Goal: Check status: Check status

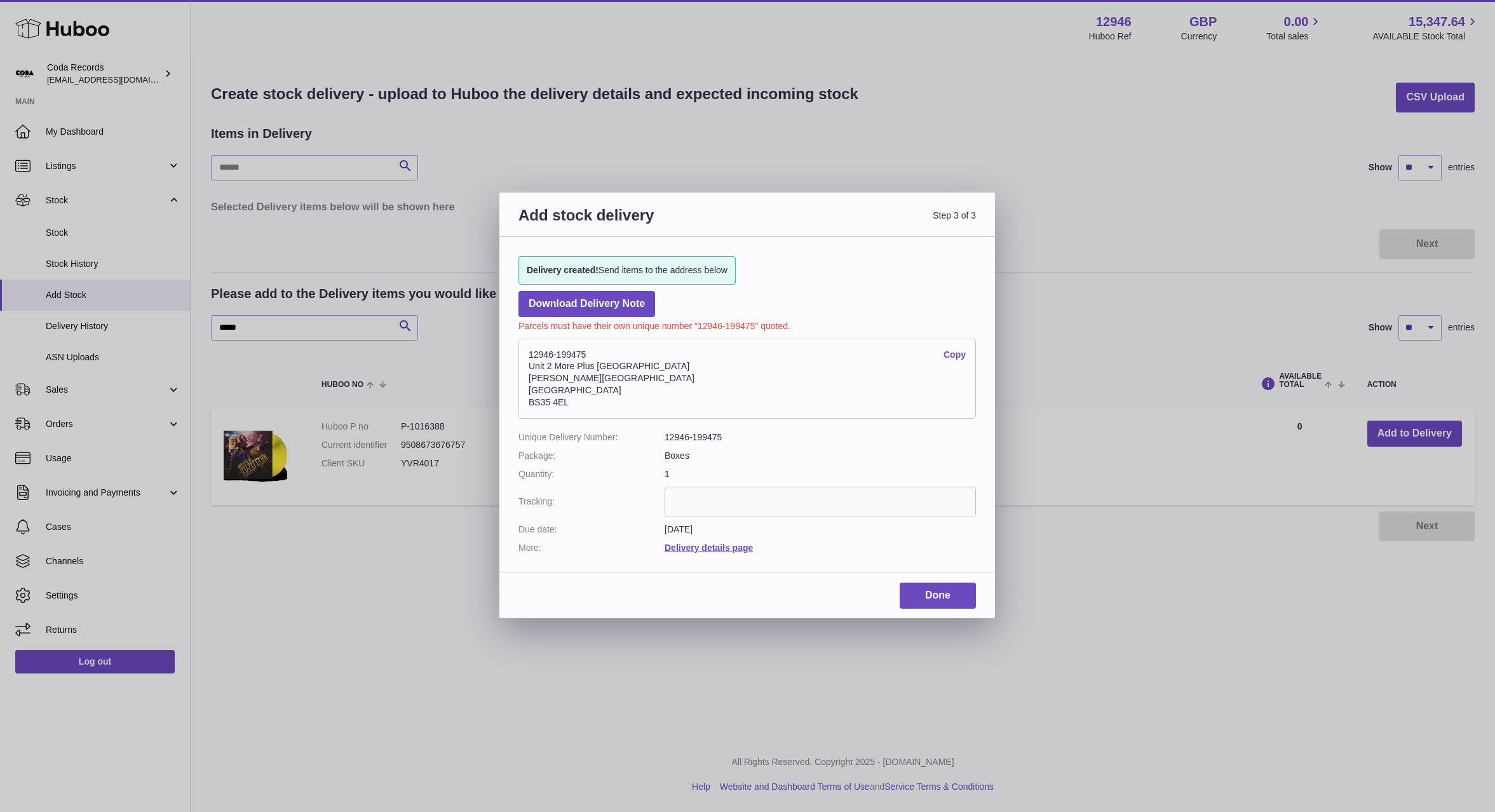
select select "**"
drag, startPoint x: 678, startPoint y: 115, endPoint x: 668, endPoint y: 115, distance: 10.0
click at [678, 115] on div "Add stock delivery Step 3 of 3 Delivery created! Send items to the address belo…" at bounding box center [747, 406] width 1495 height 812
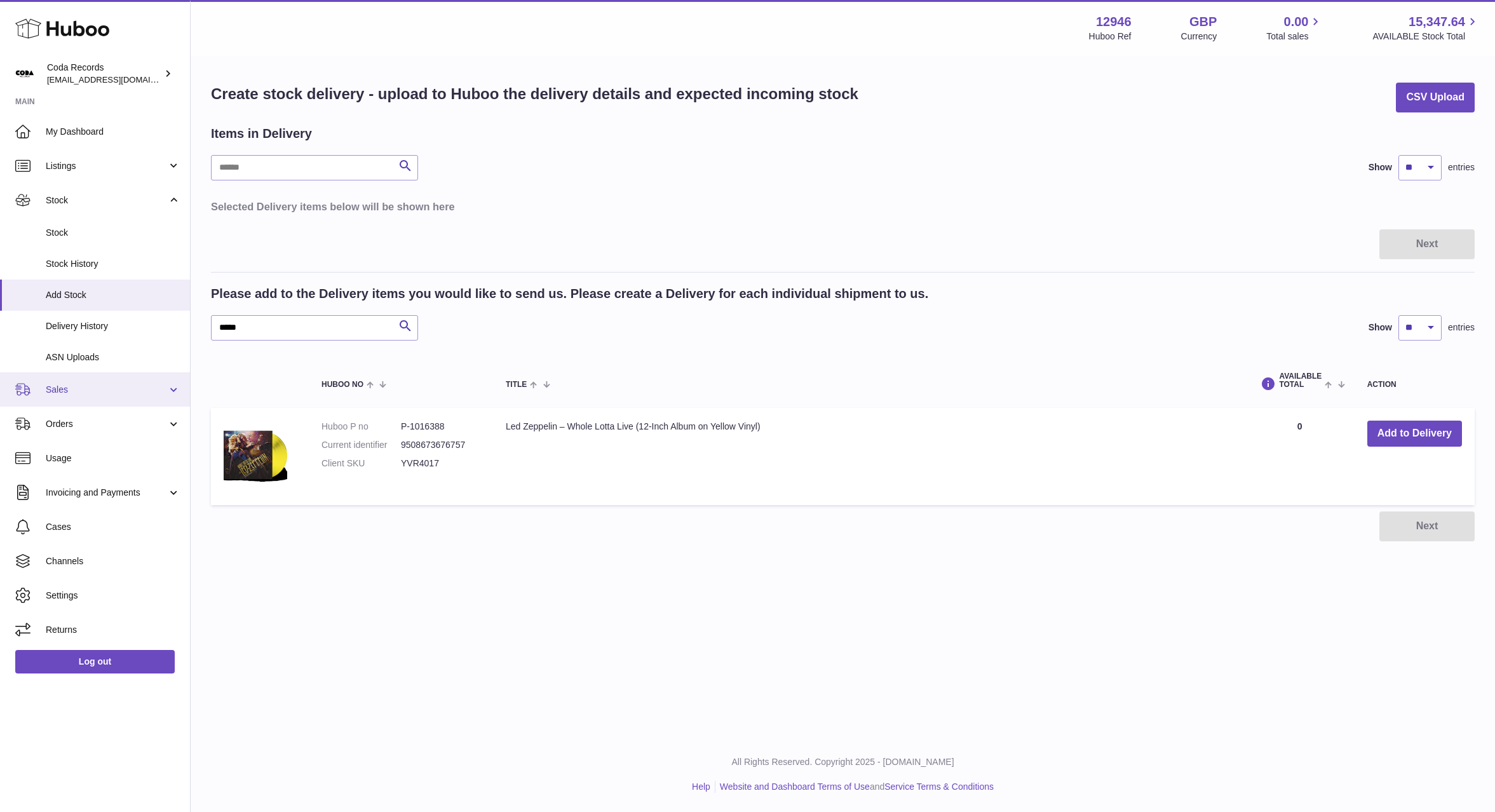
click at [79, 391] on span "Sales" at bounding box center [106, 390] width 121 height 12
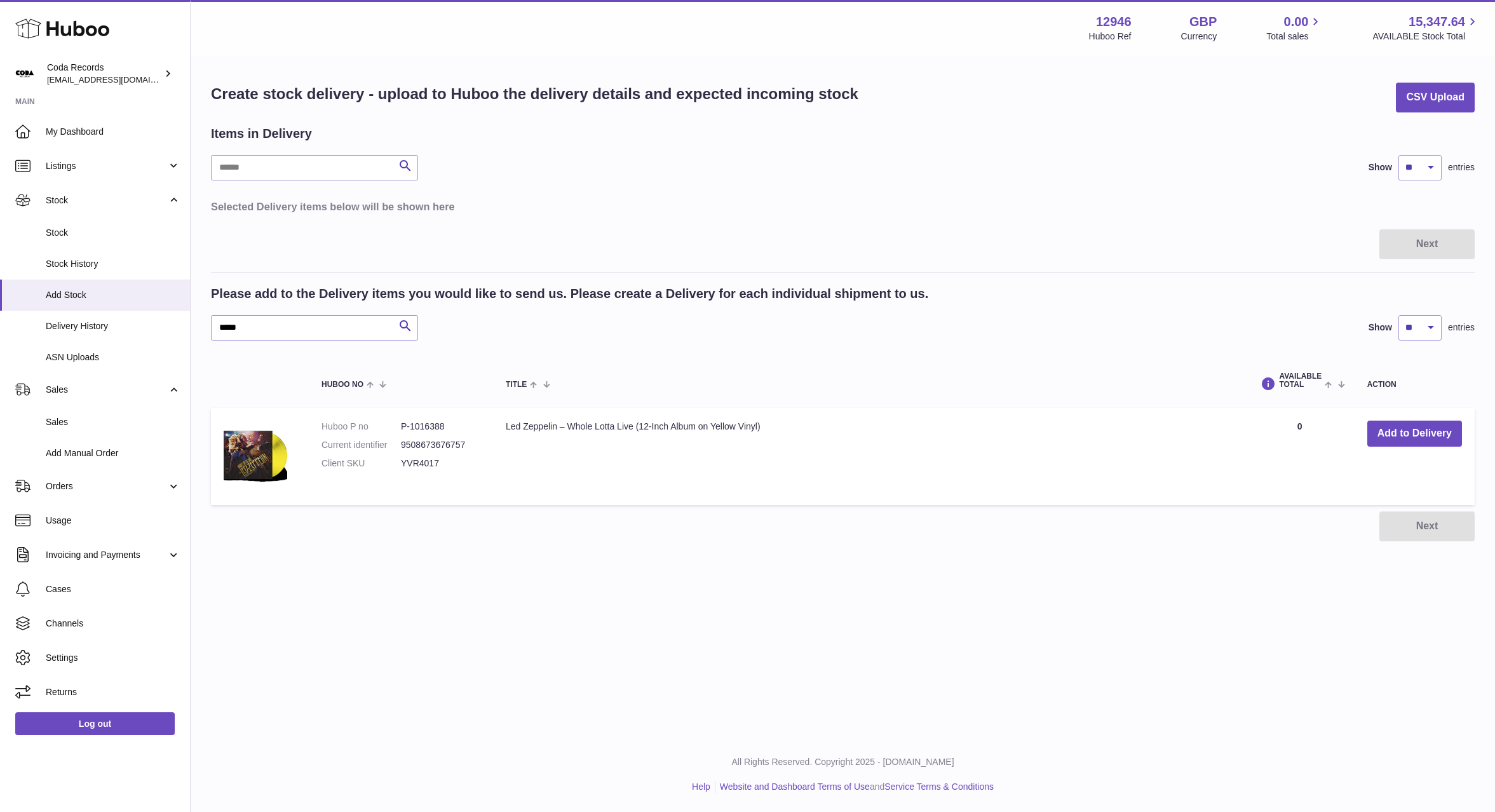
drag, startPoint x: 99, startPoint y: 418, endPoint x: 200, endPoint y: 401, distance: 102.4
click at [99, 418] on span "Sales" at bounding box center [113, 422] width 135 height 12
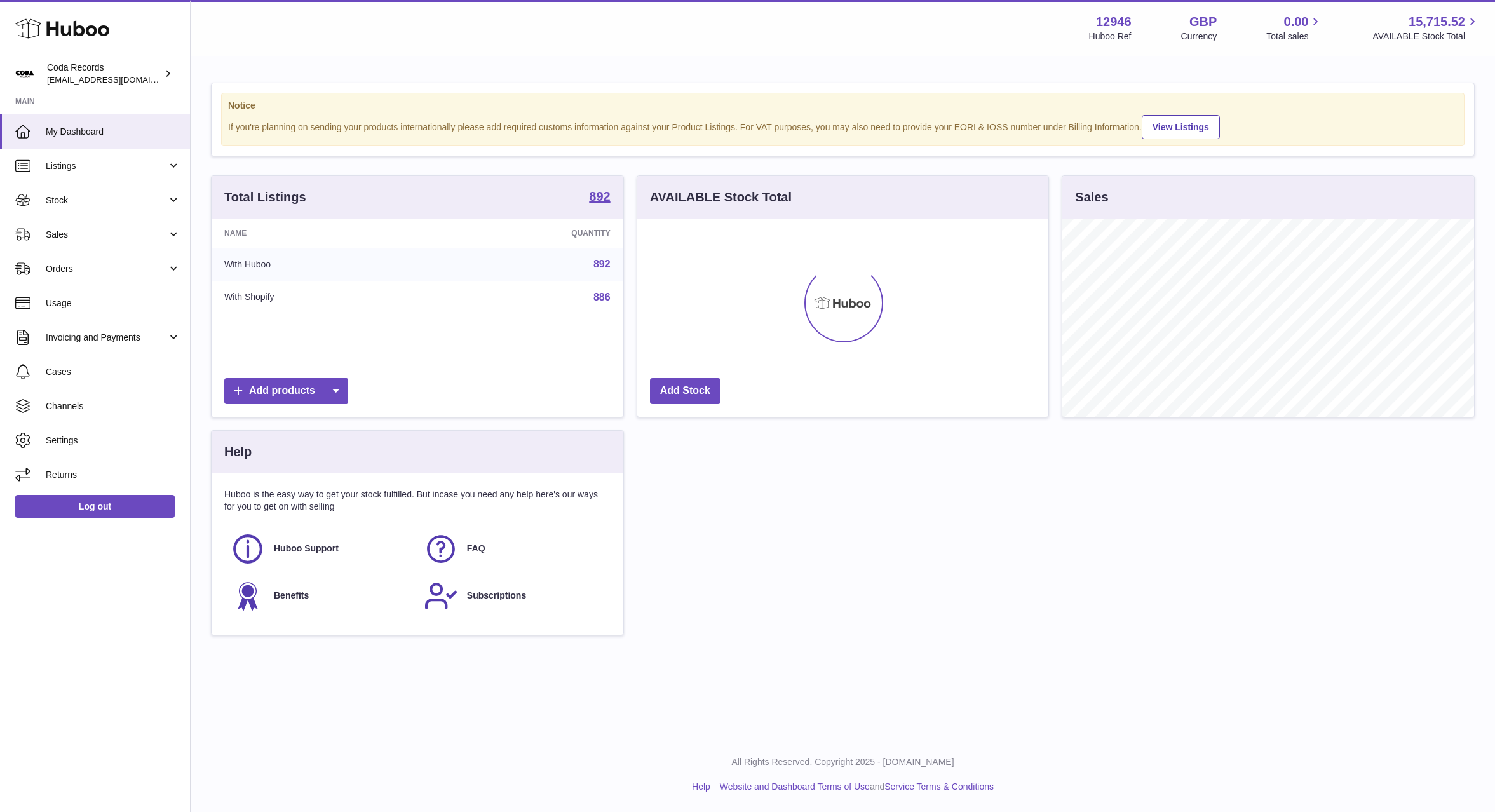
scroll to position [198, 412]
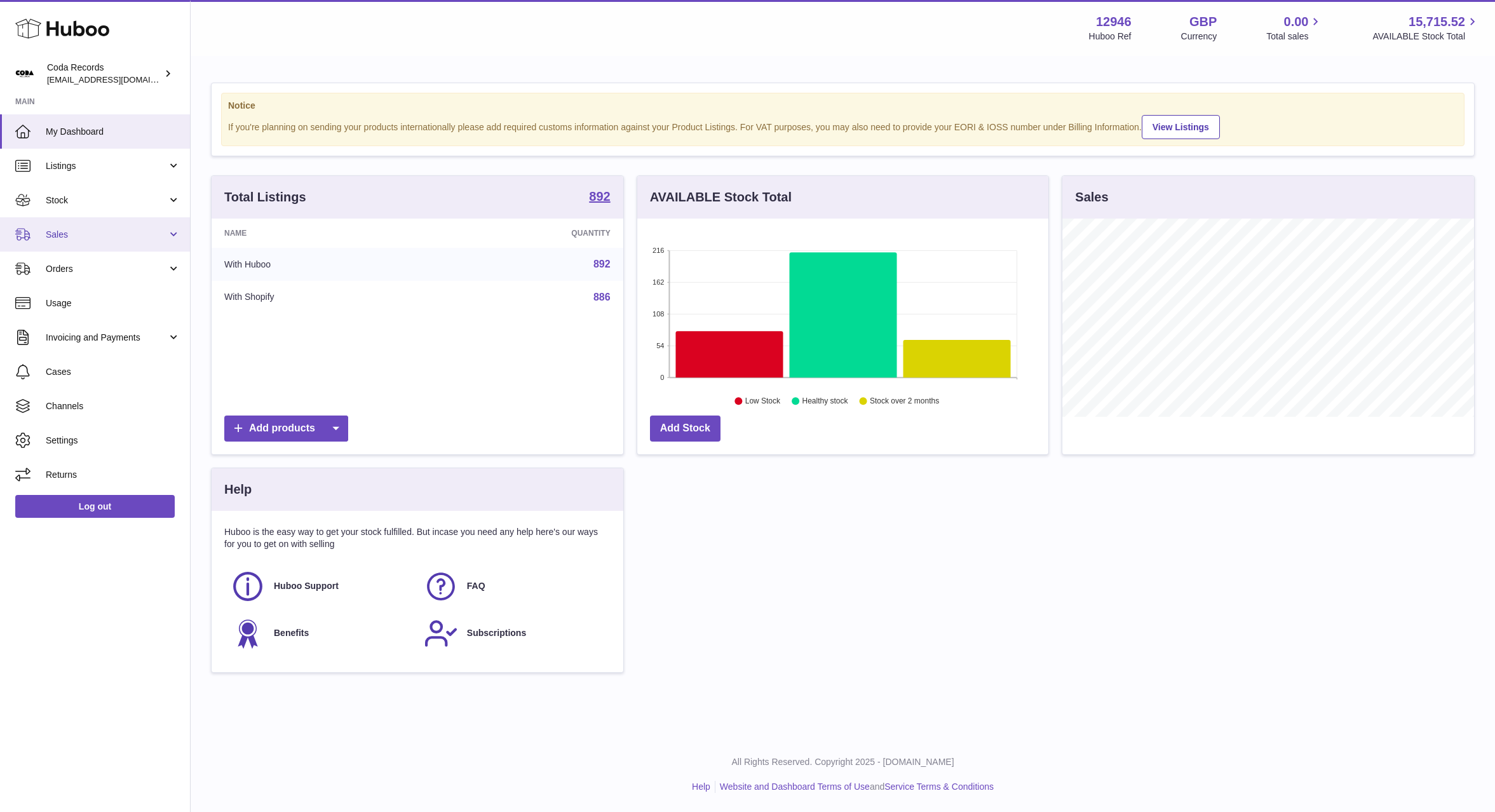
click at [124, 229] on span "Sales" at bounding box center [106, 235] width 121 height 12
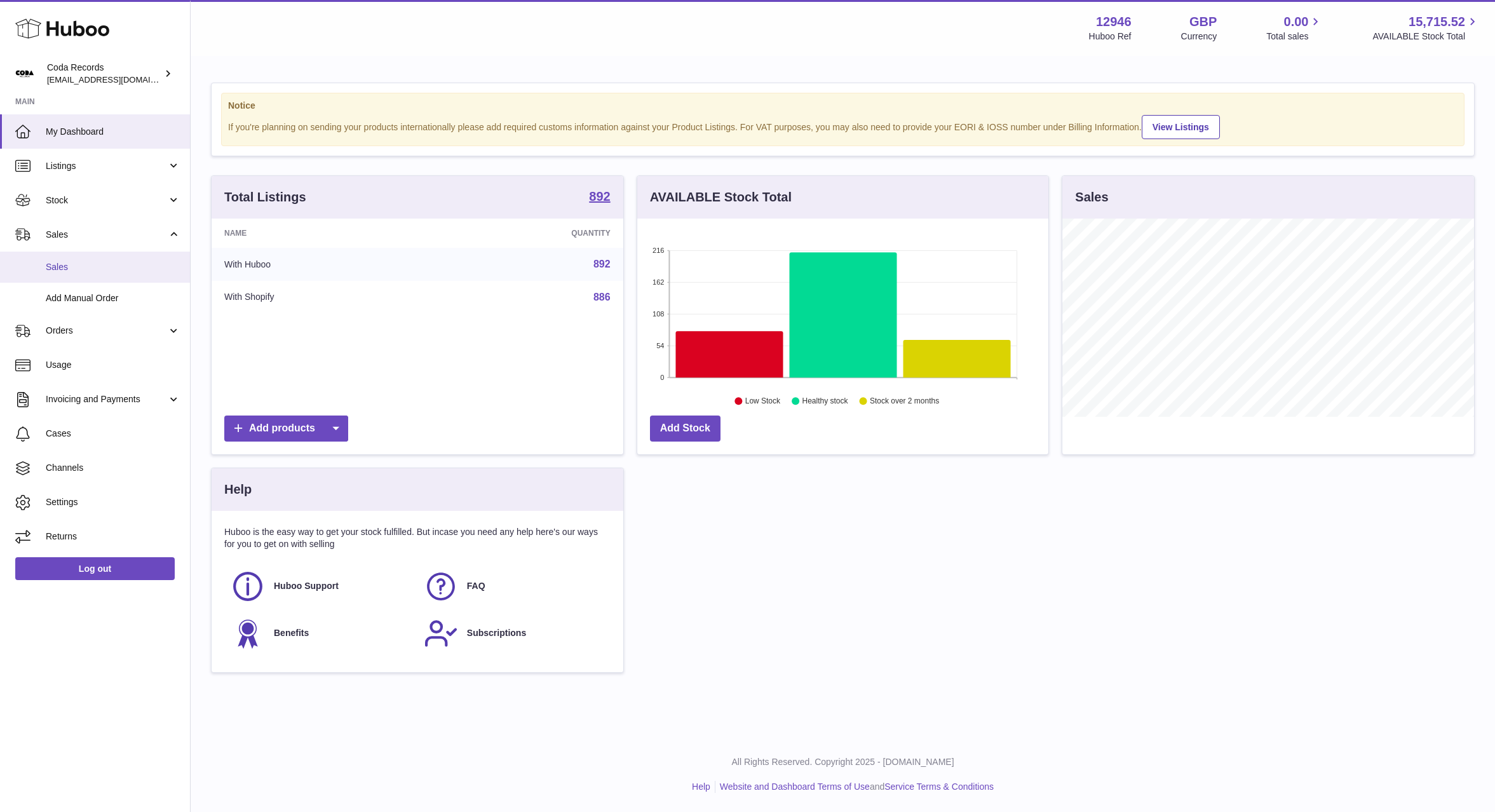
click at [90, 268] on span "Sales" at bounding box center [113, 267] width 135 height 12
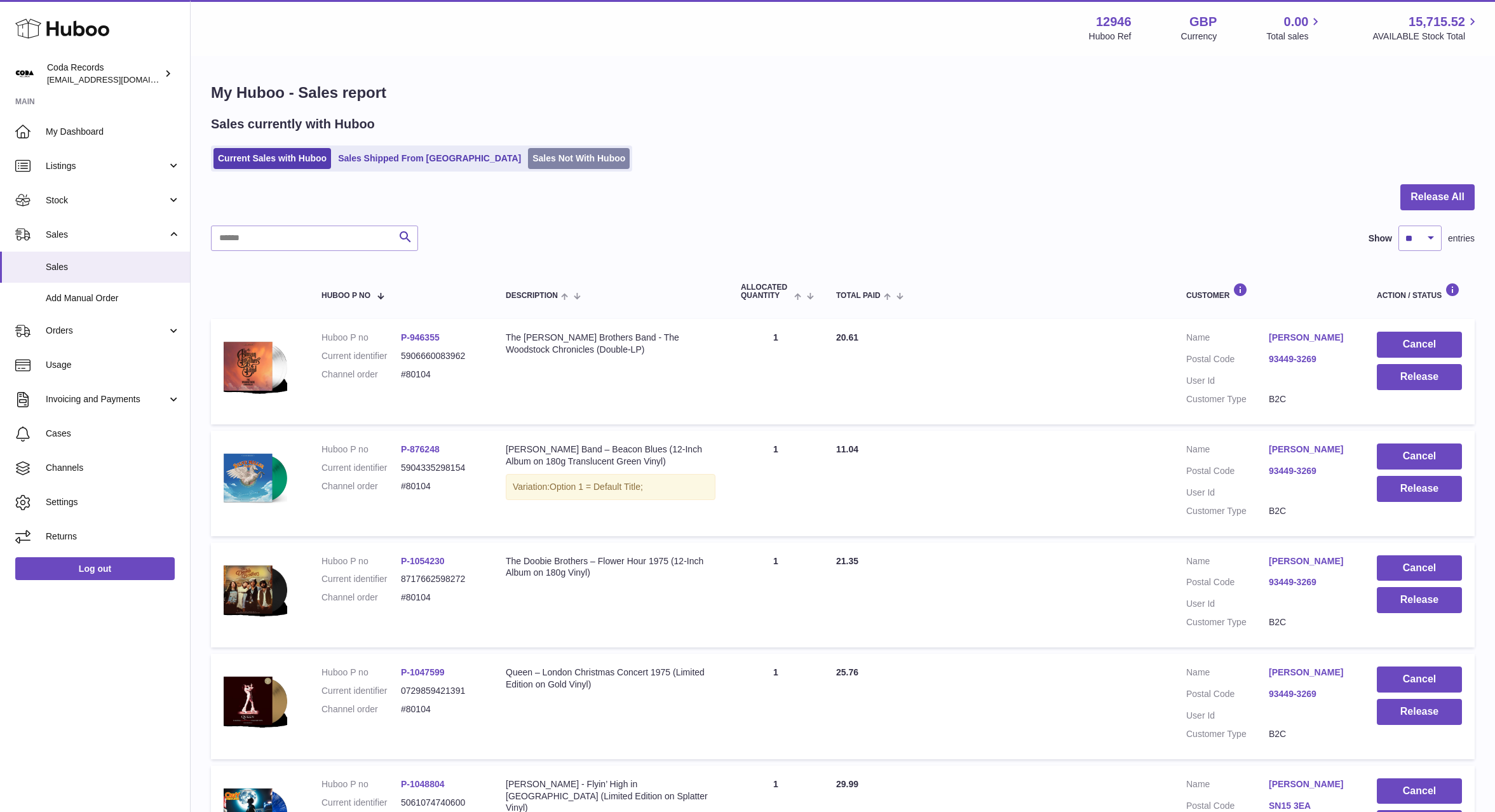
click at [528, 167] on link "Sales Not With Huboo" at bounding box center [579, 158] width 102 height 21
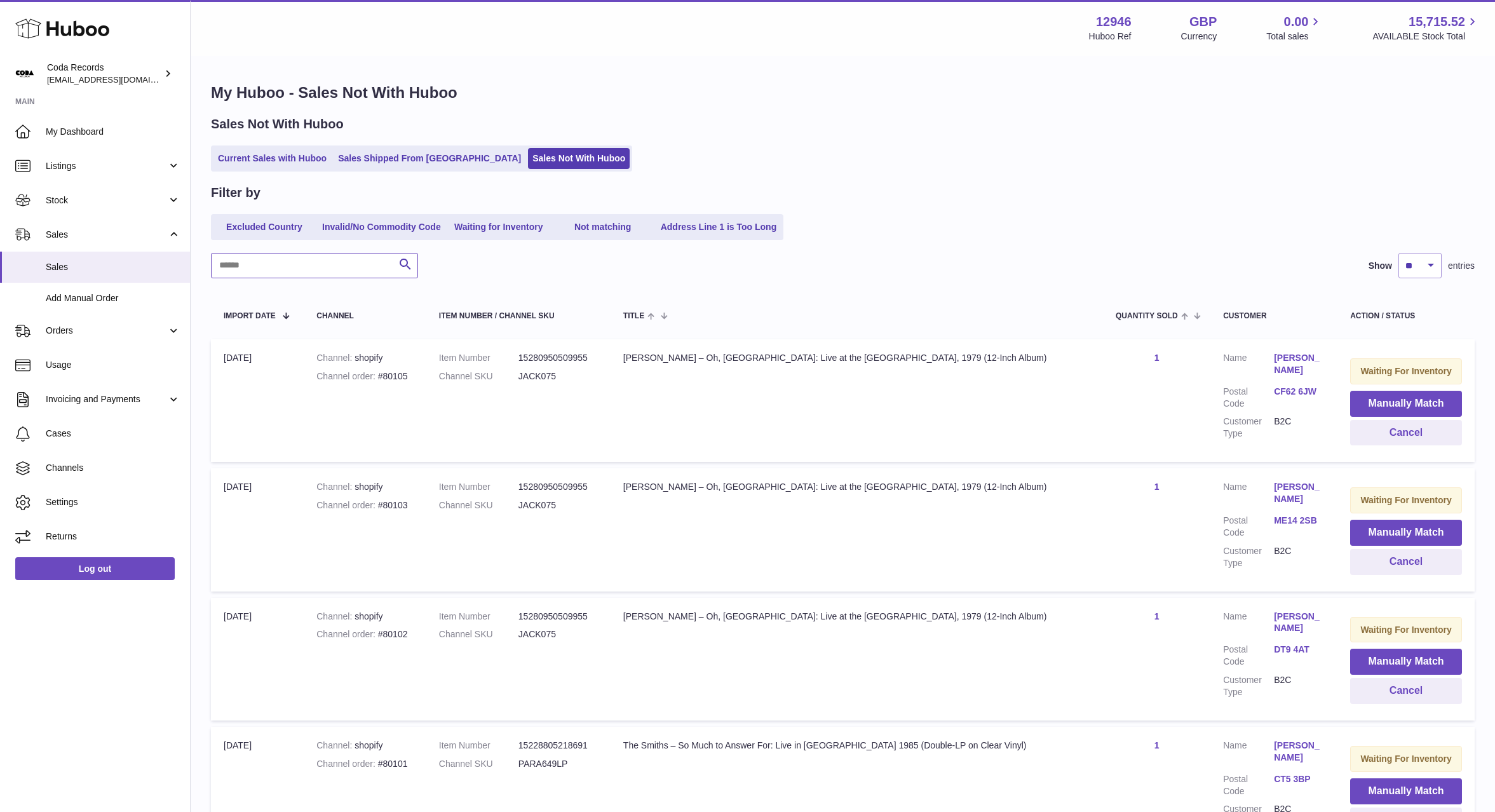
click at [326, 265] on input "text" at bounding box center [314, 265] width 207 height 26
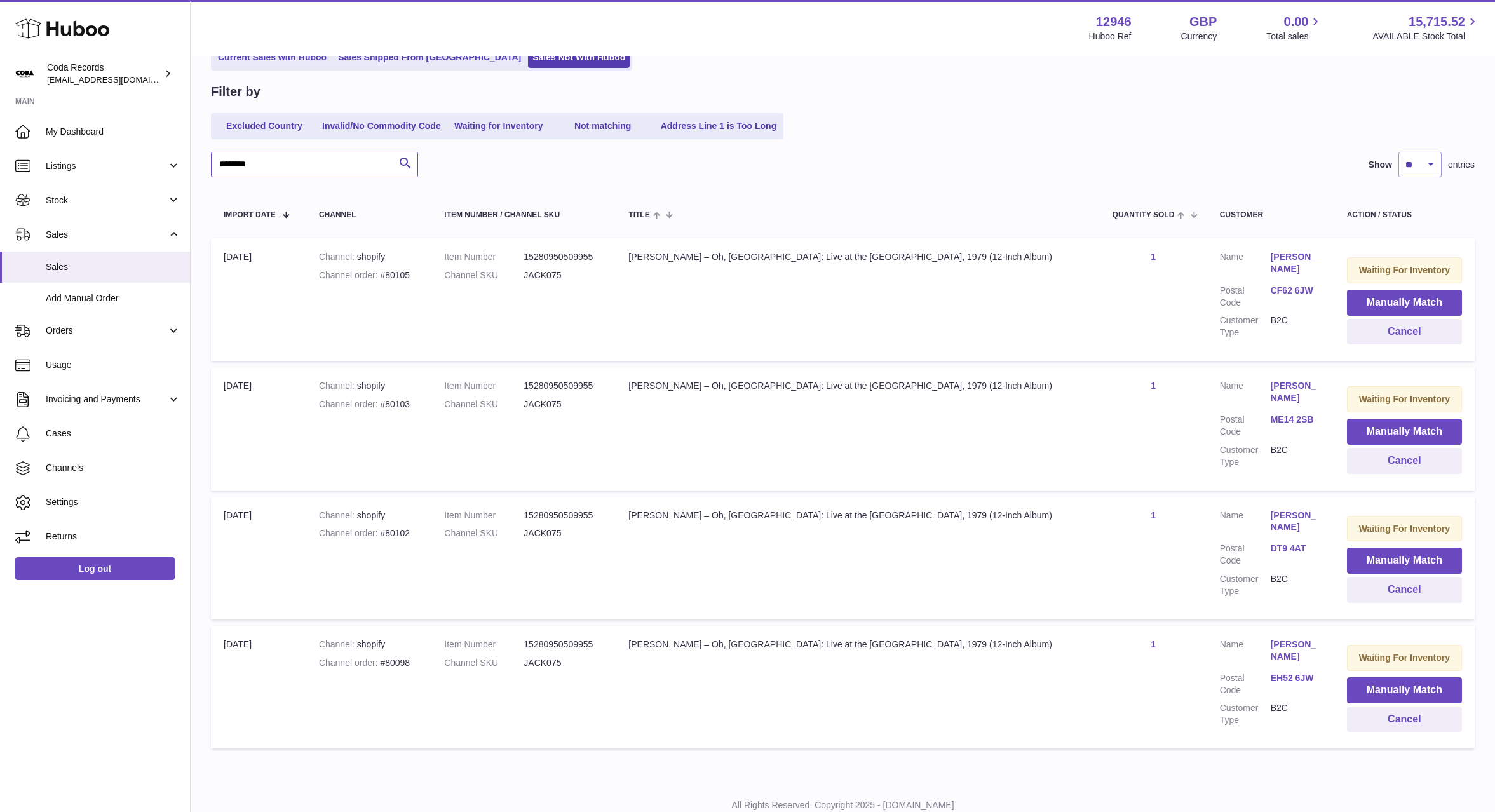
scroll to position [102, 0]
type input "********"
click at [62, 212] on link "Stock" at bounding box center [95, 200] width 190 height 34
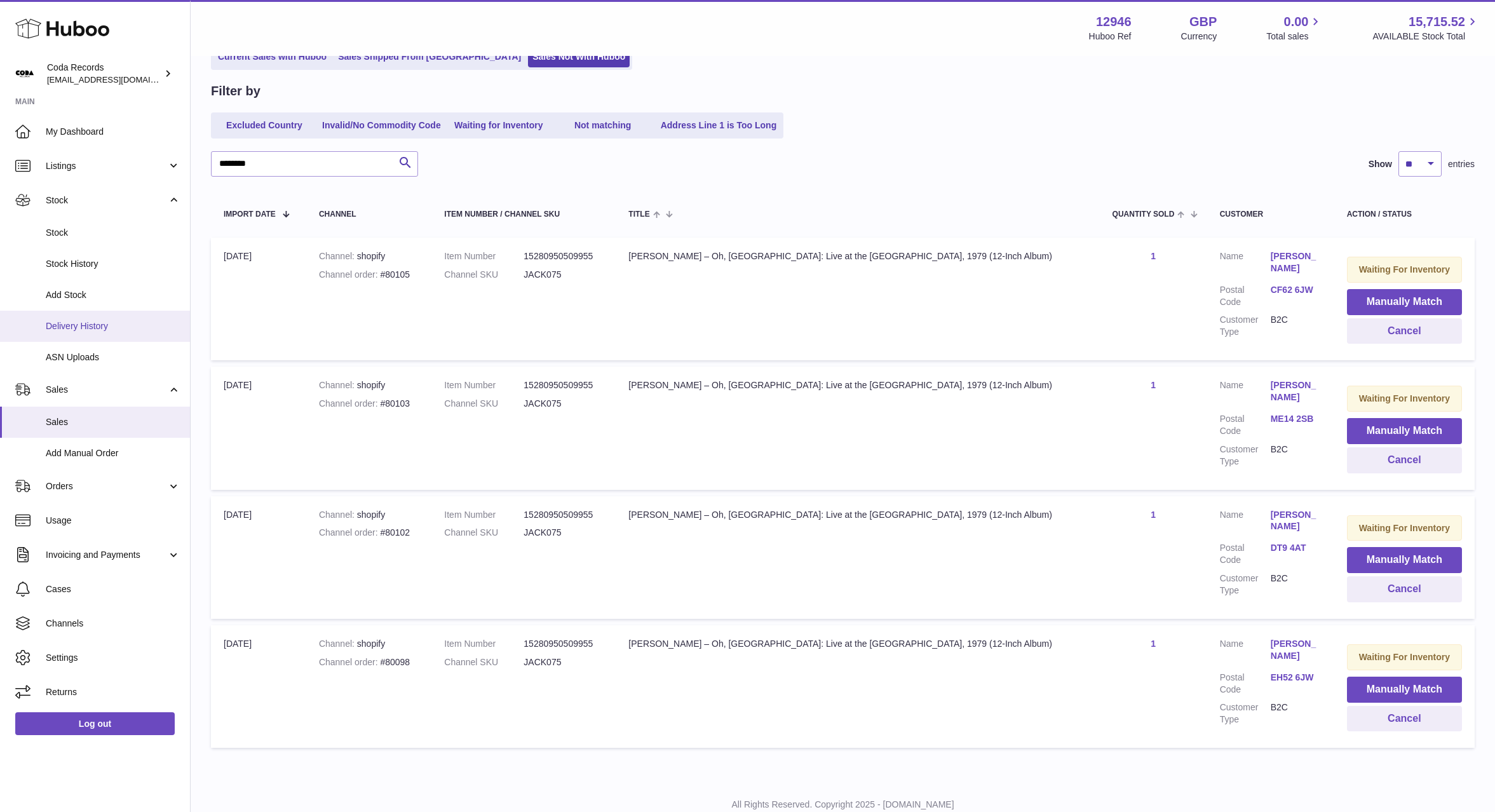
click at [92, 321] on span "Delivery History" at bounding box center [113, 326] width 135 height 12
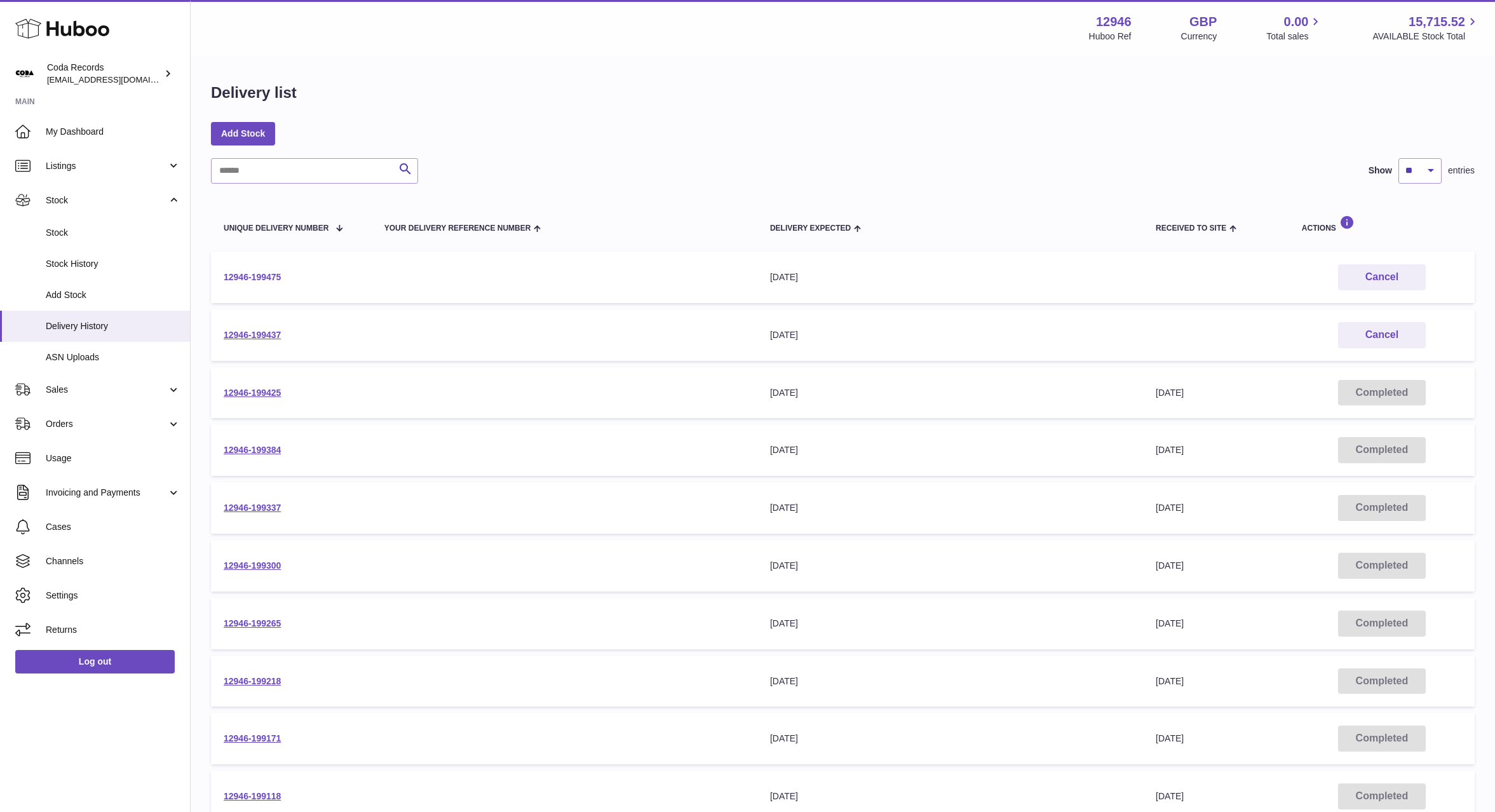
click at [264, 279] on link "12946-199475" at bounding box center [252, 277] width 57 height 11
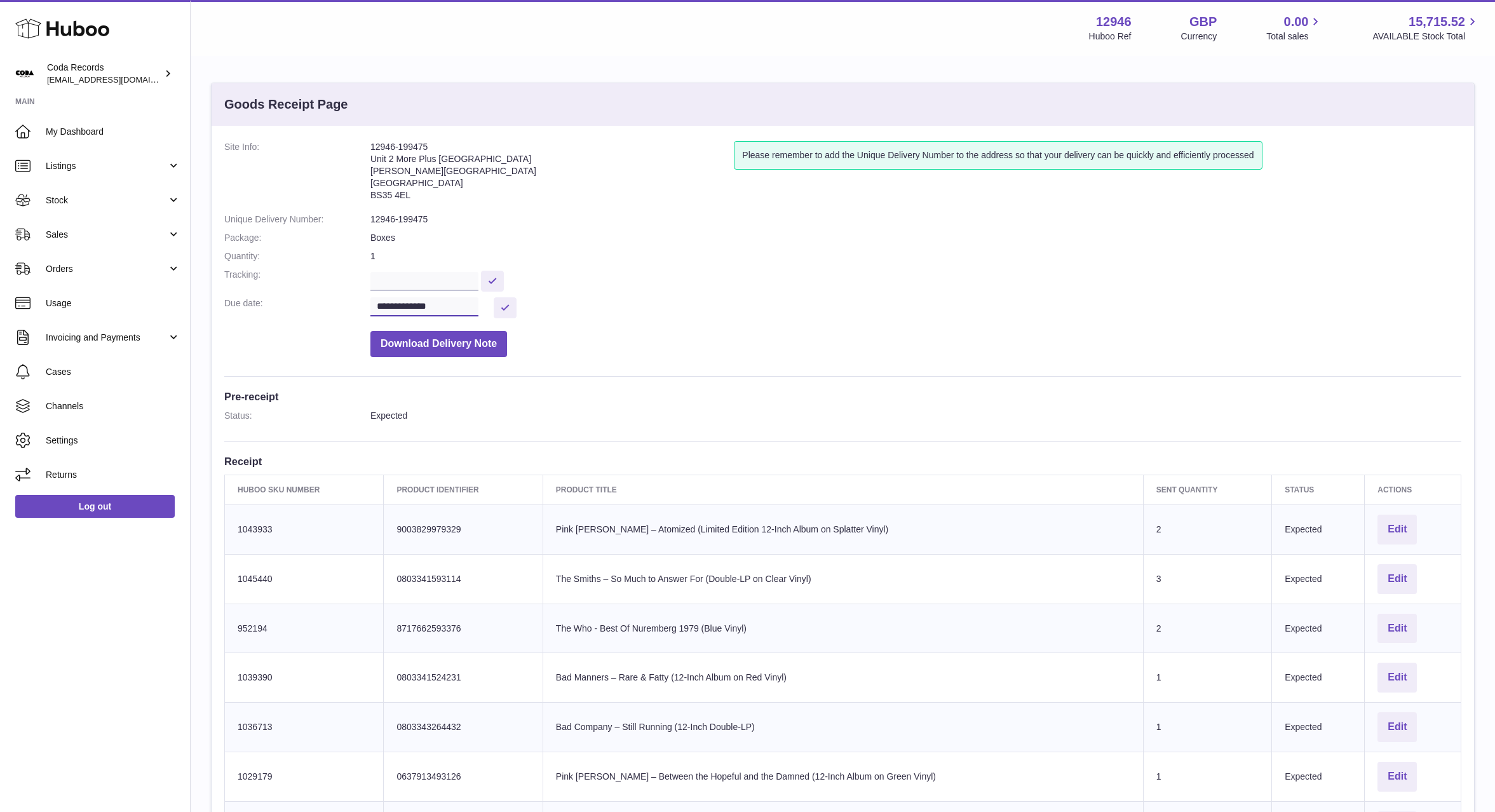
click at [440, 306] on input "**********" at bounding box center [424, 307] width 108 height 19
drag, startPoint x: 495, startPoint y: 432, endPoint x: 513, endPoint y: 390, distance: 45.7
click at [495, 432] on span "15" at bounding box center [492, 431] width 23 height 23
type input "**********"
click at [505, 309] on button at bounding box center [505, 308] width 23 height 21
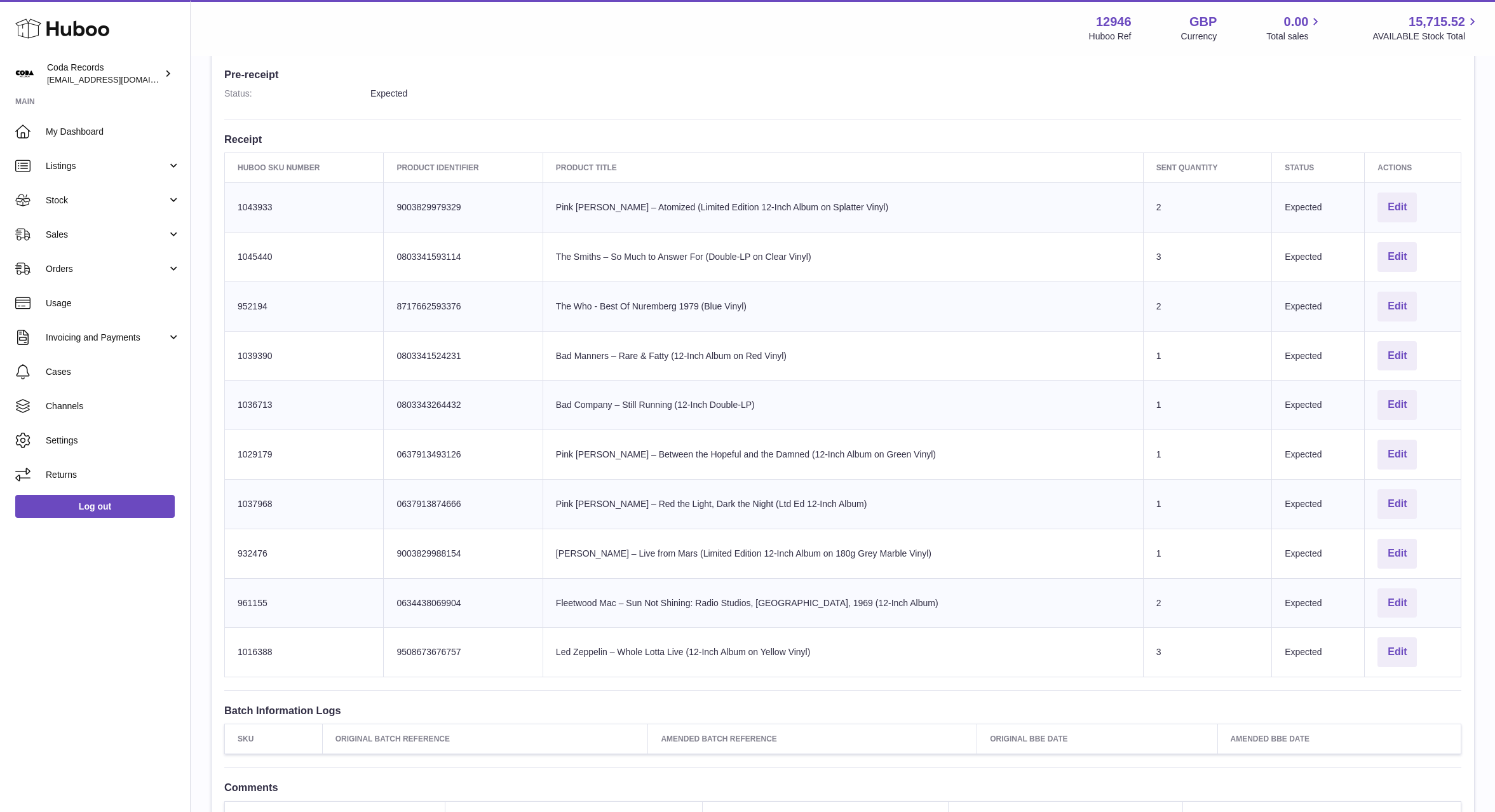
scroll to position [331, 0]
drag, startPoint x: 94, startPoint y: 239, endPoint x: 95, endPoint y: 252, distance: 13.0
click at [94, 239] on span "Sales" at bounding box center [106, 235] width 121 height 12
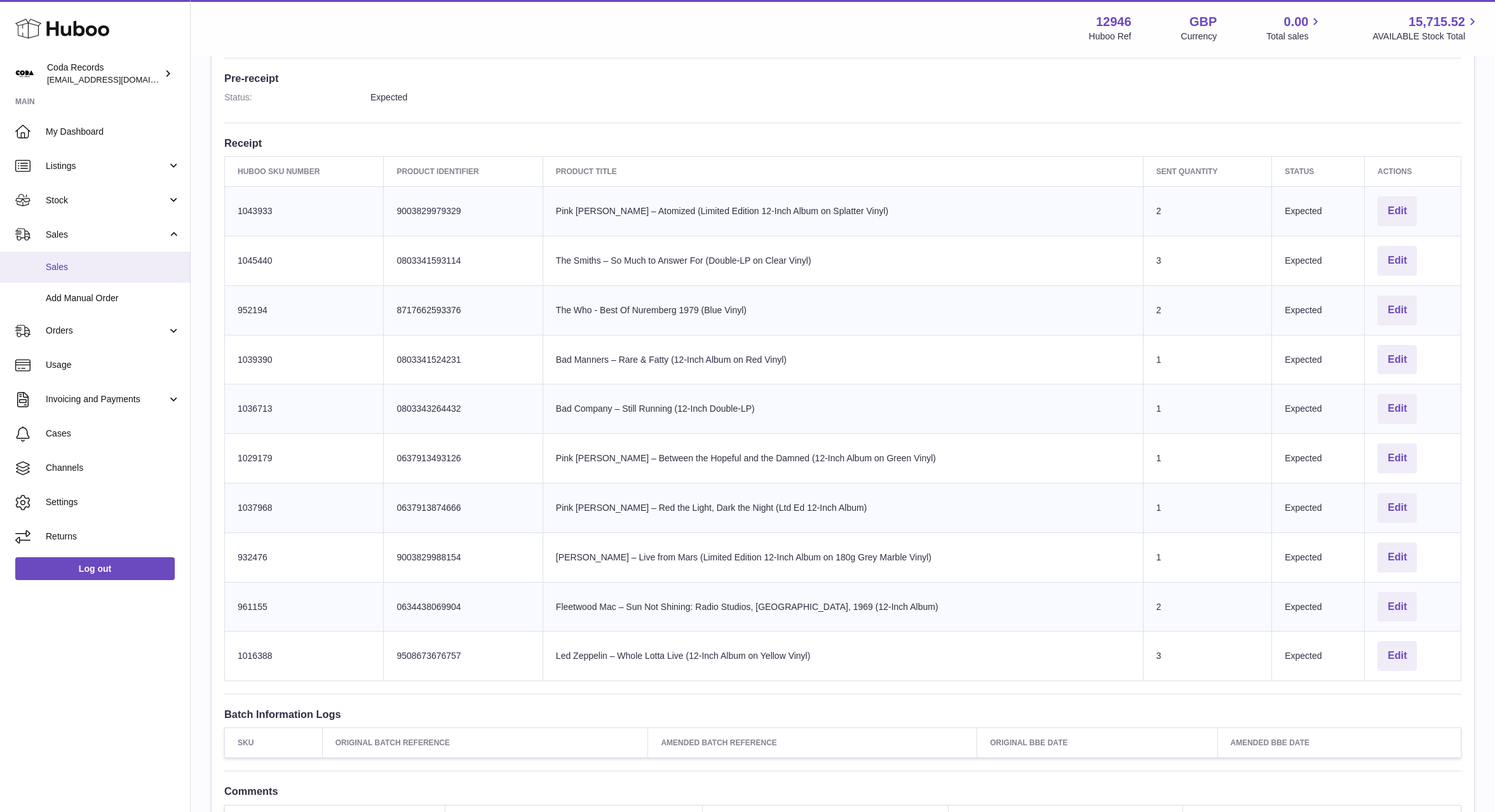
click at [99, 275] on link "Sales" at bounding box center [95, 267] width 190 height 31
click at [102, 270] on span "Sales" at bounding box center [113, 267] width 135 height 12
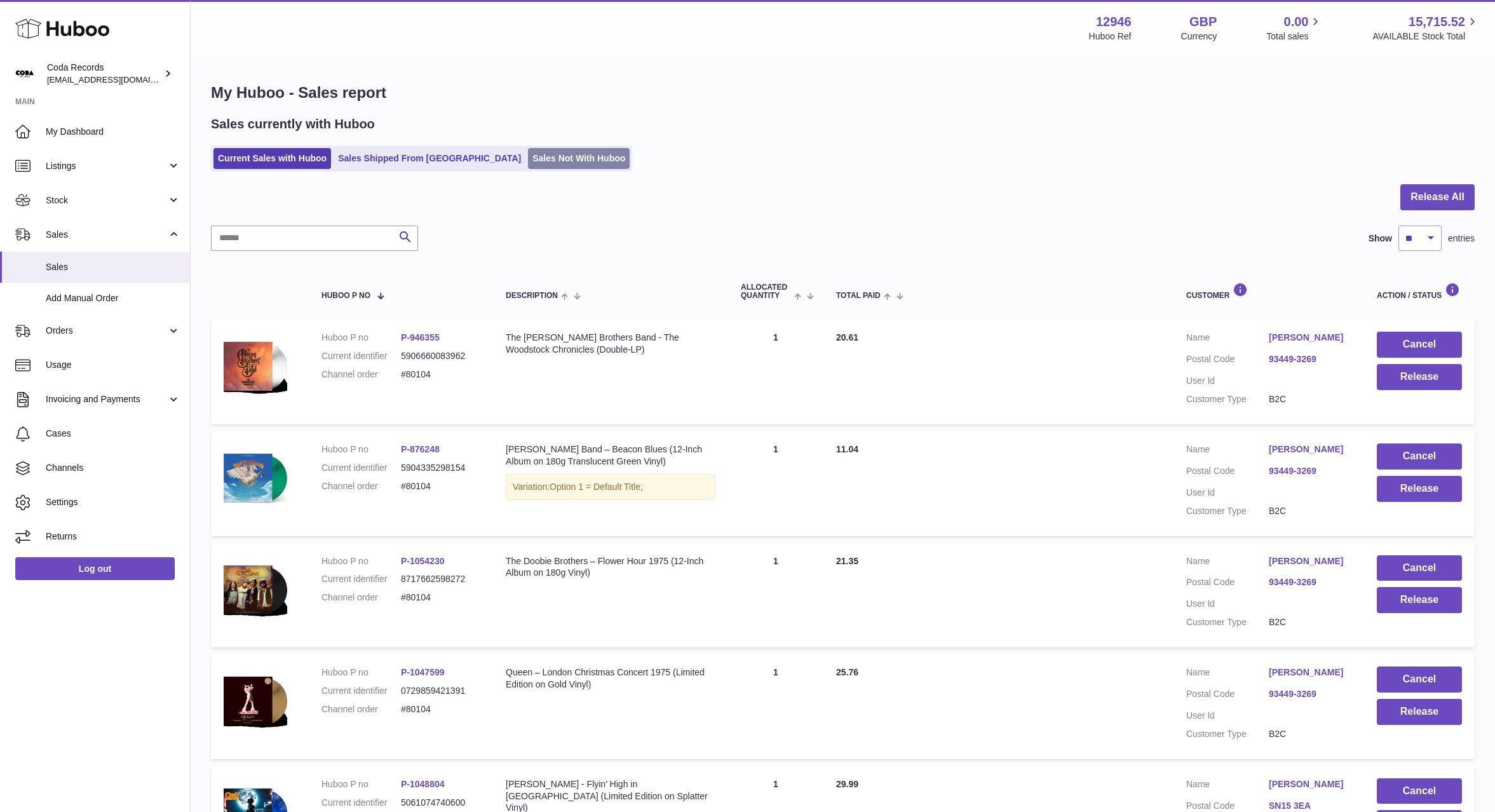
click at [528, 165] on link "Sales Not With Huboo" at bounding box center [579, 158] width 102 height 21
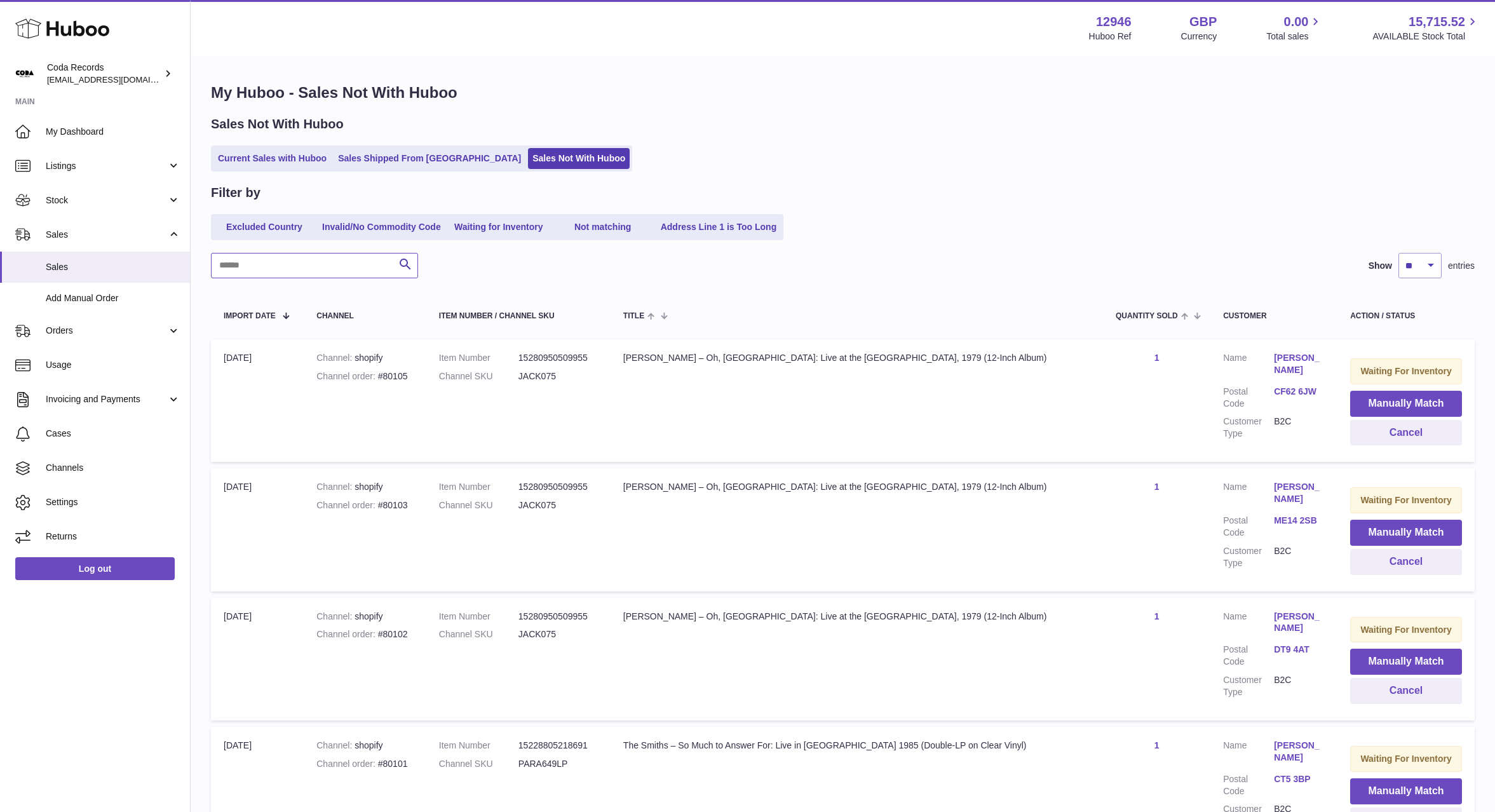
click at [337, 270] on input "text" at bounding box center [314, 265] width 207 height 26
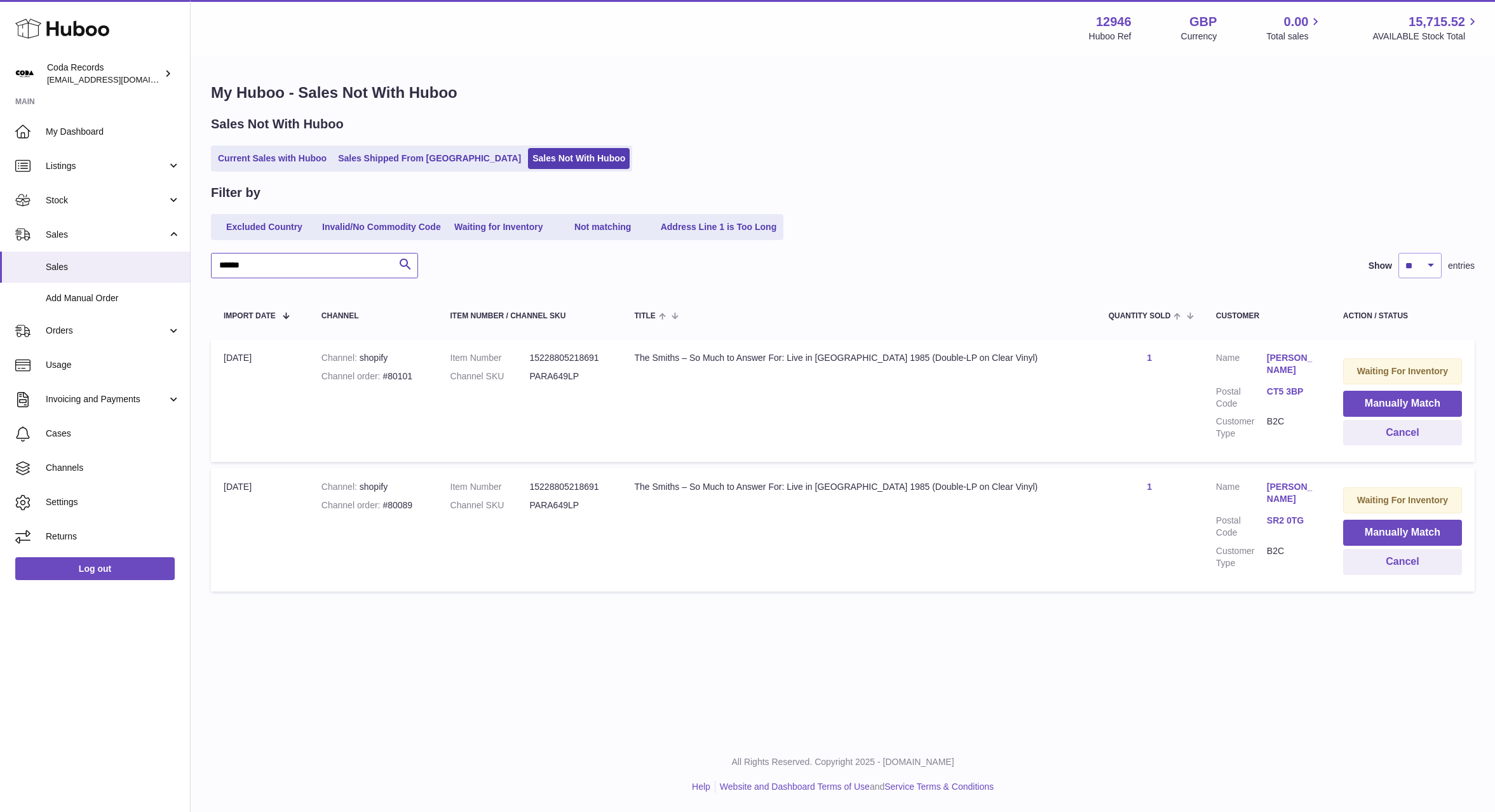
type input "******"
click at [319, 261] on input "******" at bounding box center [314, 265] width 207 height 26
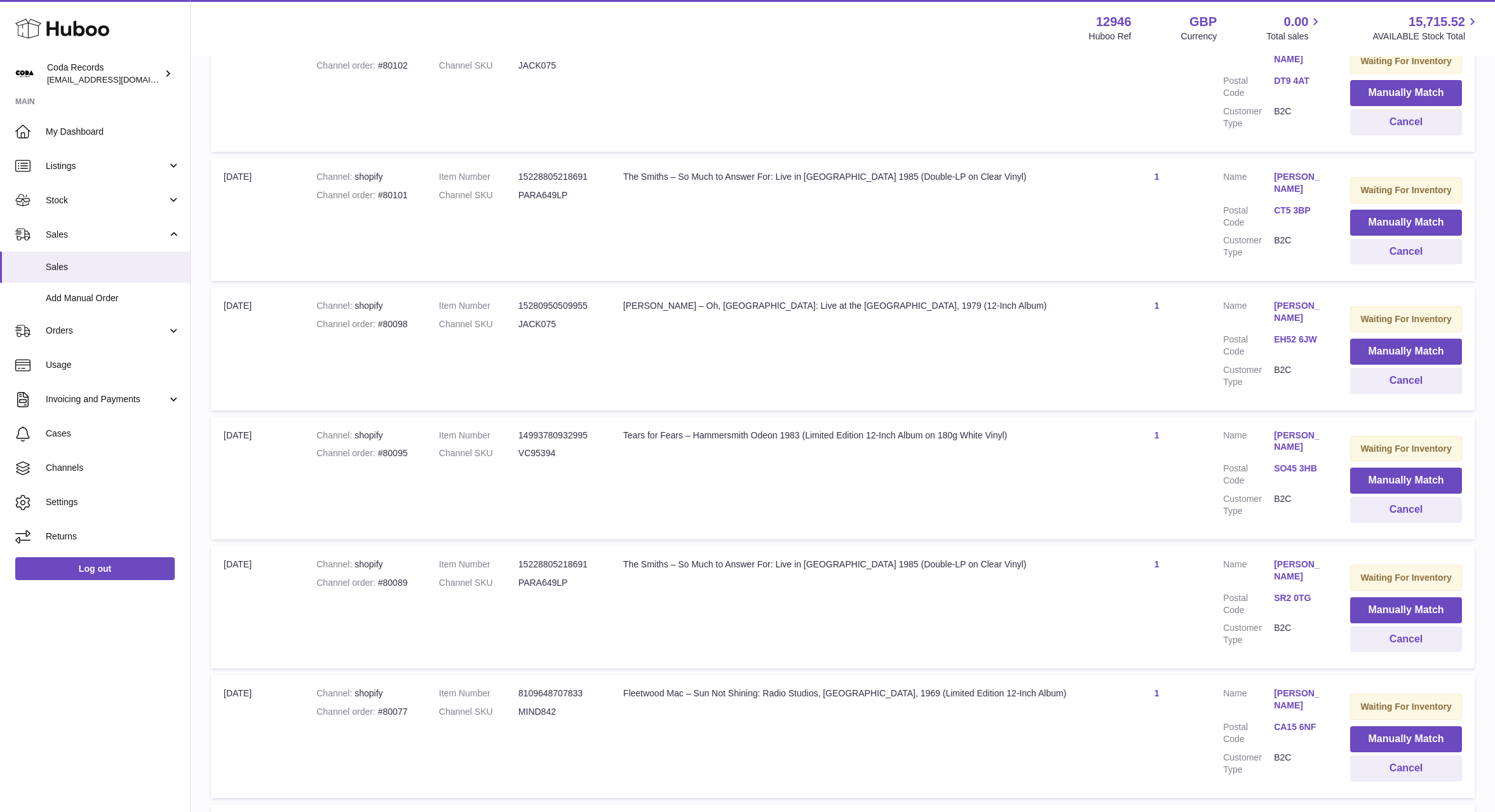
scroll to position [572, 0]
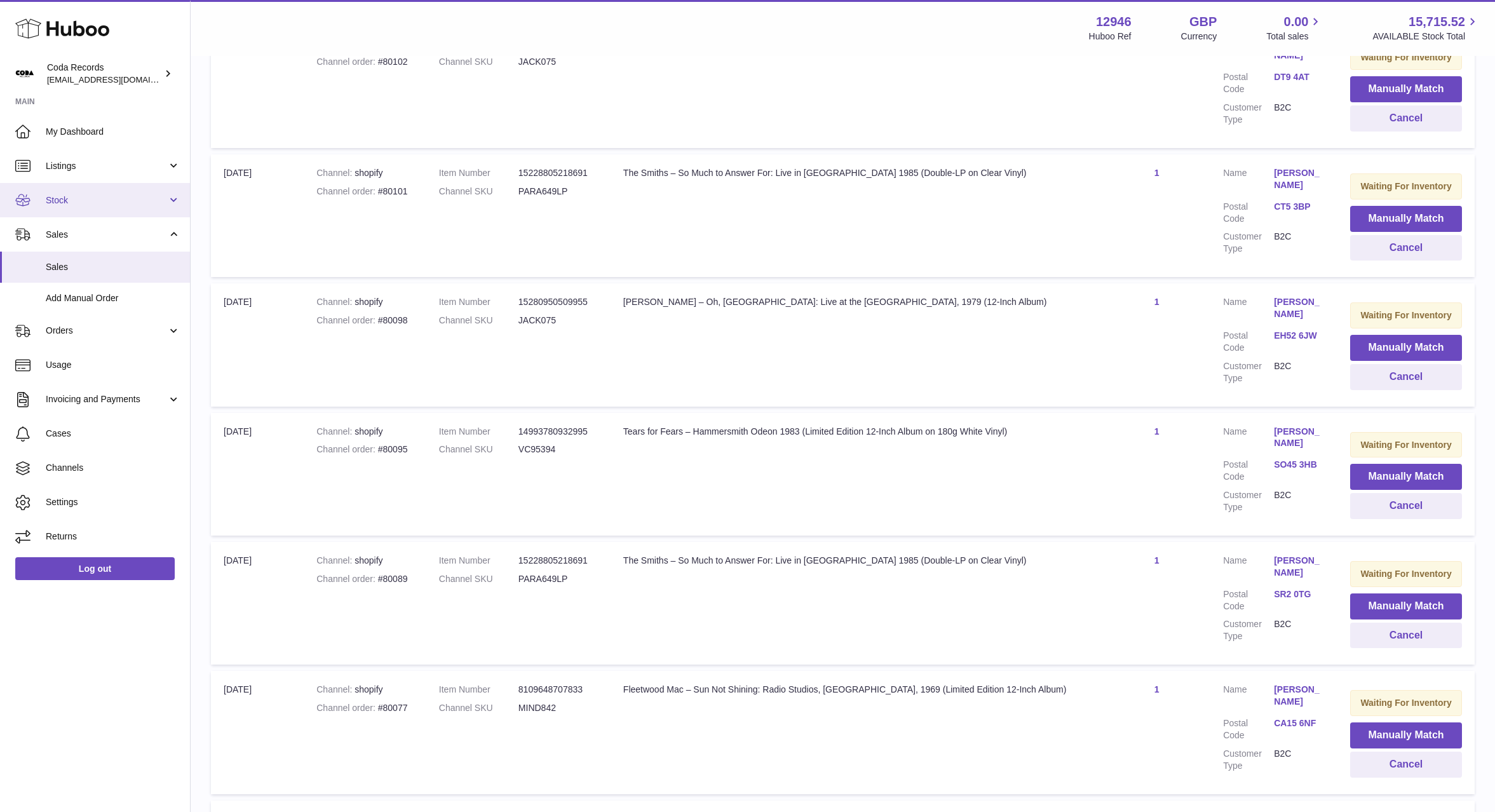
click at [102, 207] on link "Stock" at bounding box center [95, 200] width 190 height 34
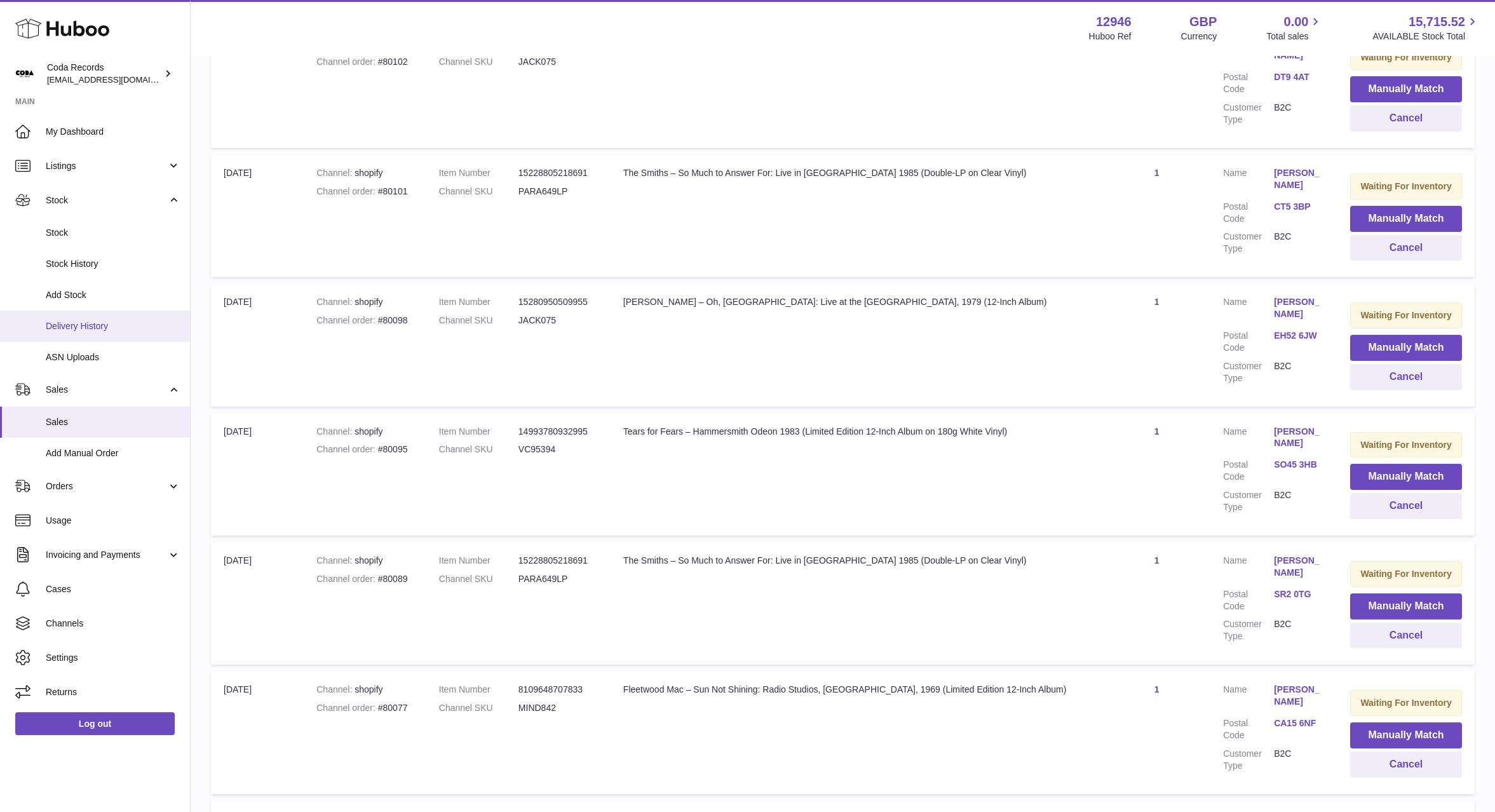
click at [120, 326] on span "Delivery History" at bounding box center [113, 326] width 135 height 12
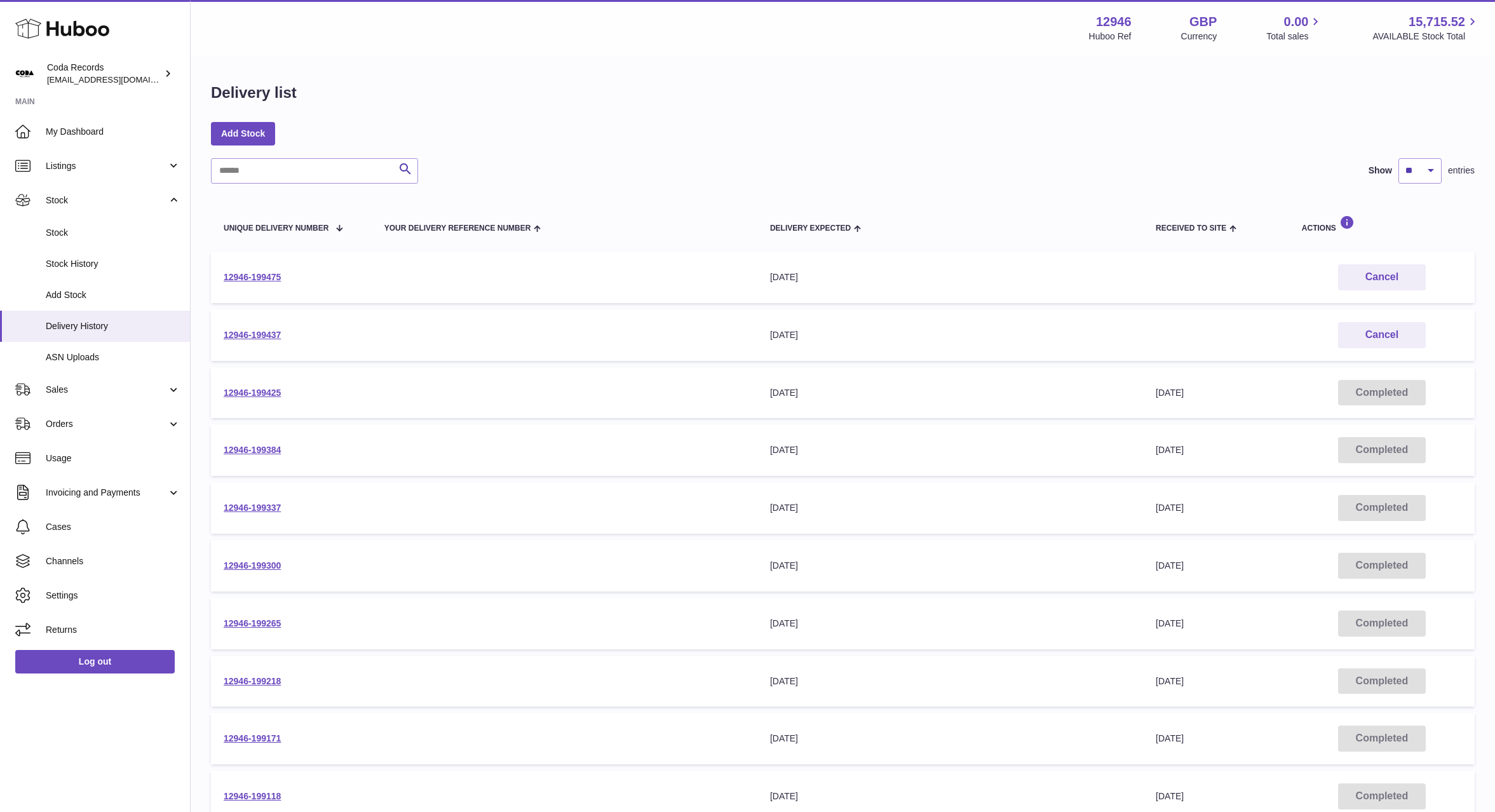
click at [247, 271] on td "12946-199475" at bounding box center [291, 277] width 161 height 51
click at [265, 279] on link "12946-199475" at bounding box center [252, 277] width 57 height 11
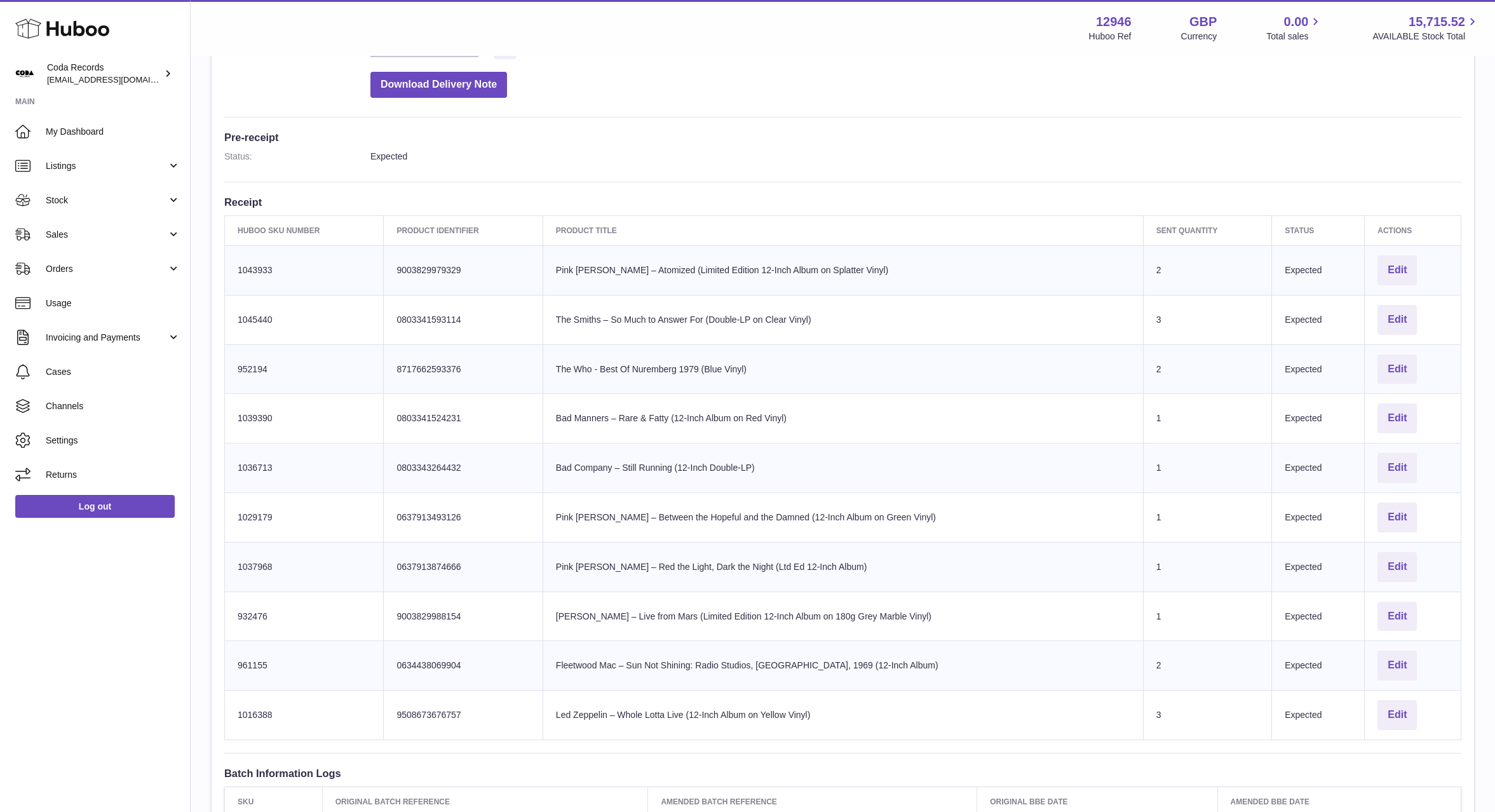
scroll to position [261, 0]
click at [87, 194] on span "Stock" at bounding box center [106, 201] width 121 height 12
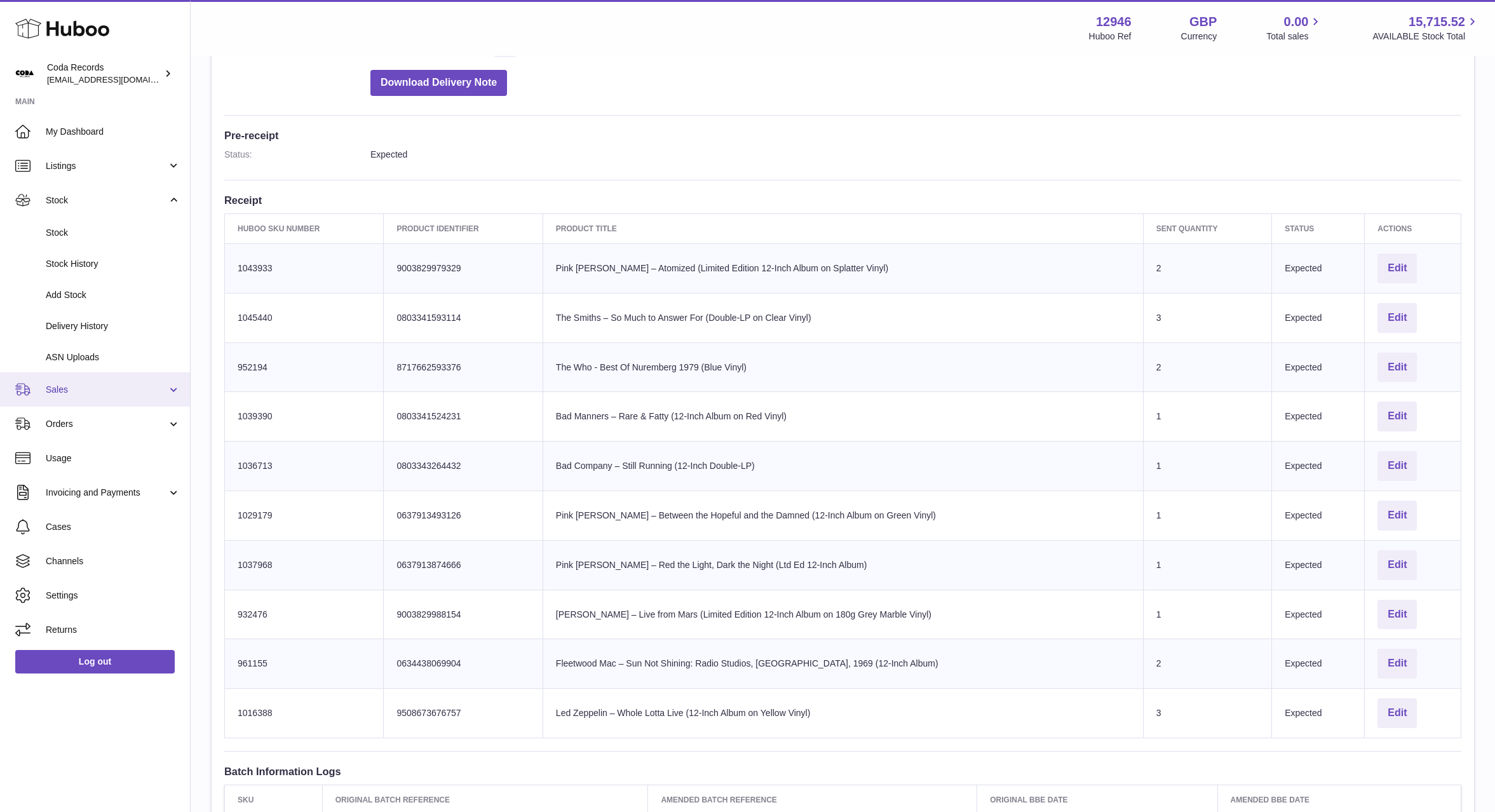
click at [110, 401] on link "Sales" at bounding box center [95, 389] width 190 height 34
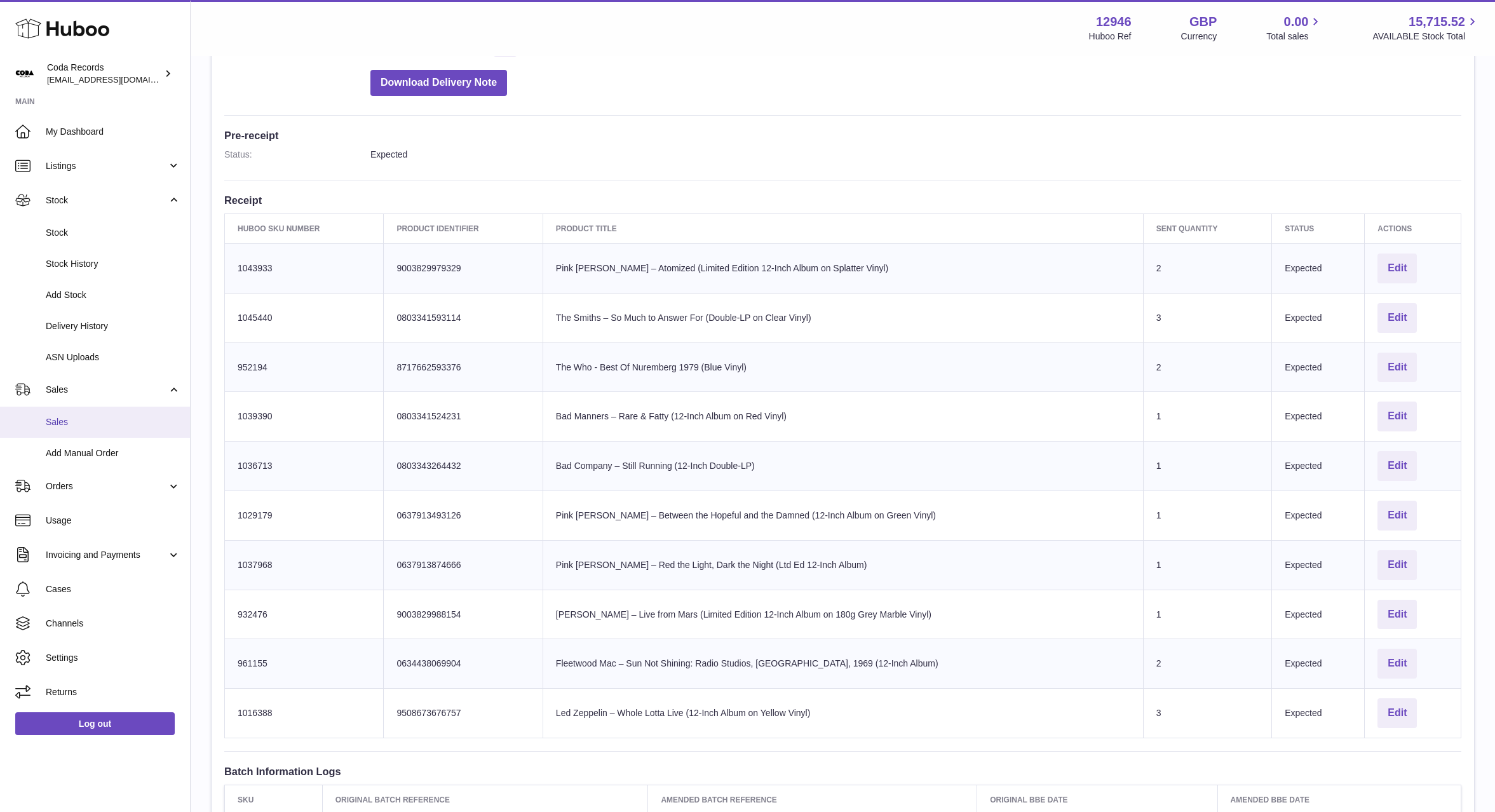
click at [108, 416] on span "Sales" at bounding box center [113, 422] width 135 height 12
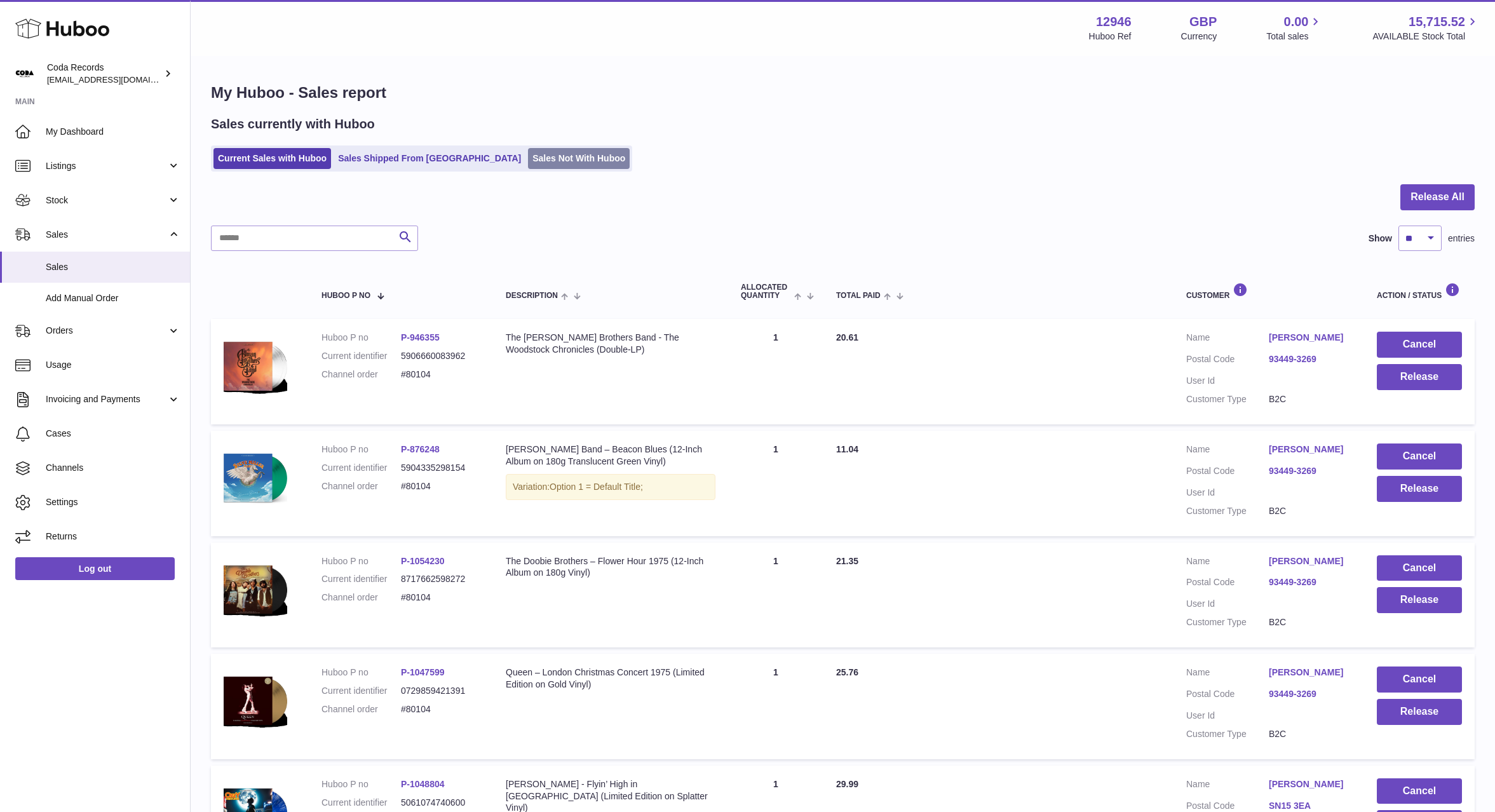
click at [552, 159] on link "Sales Not With Huboo" at bounding box center [579, 158] width 102 height 21
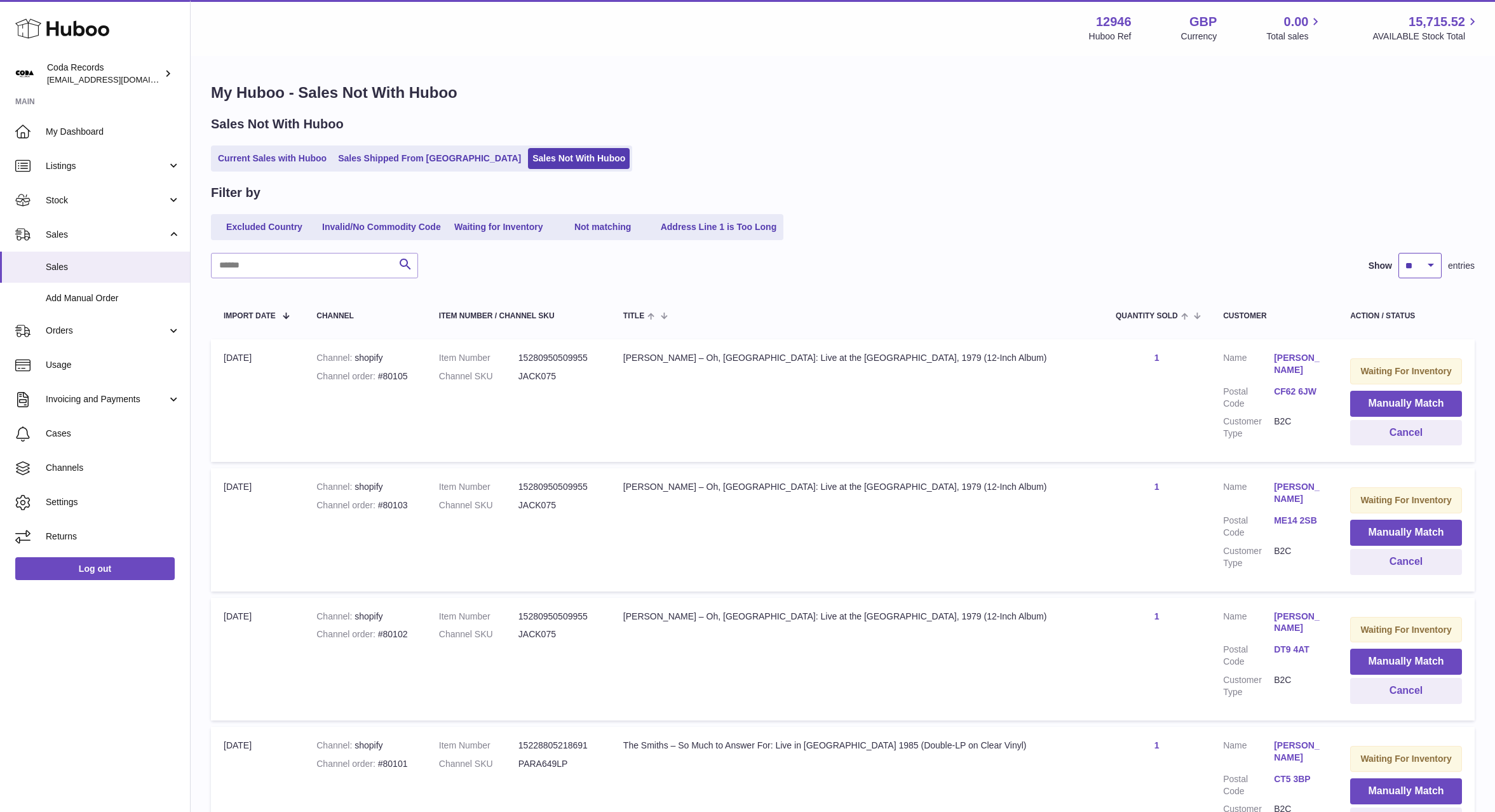
click at [1405, 267] on select "** ** ** ***" at bounding box center [1419, 265] width 43 height 26
select select "**"
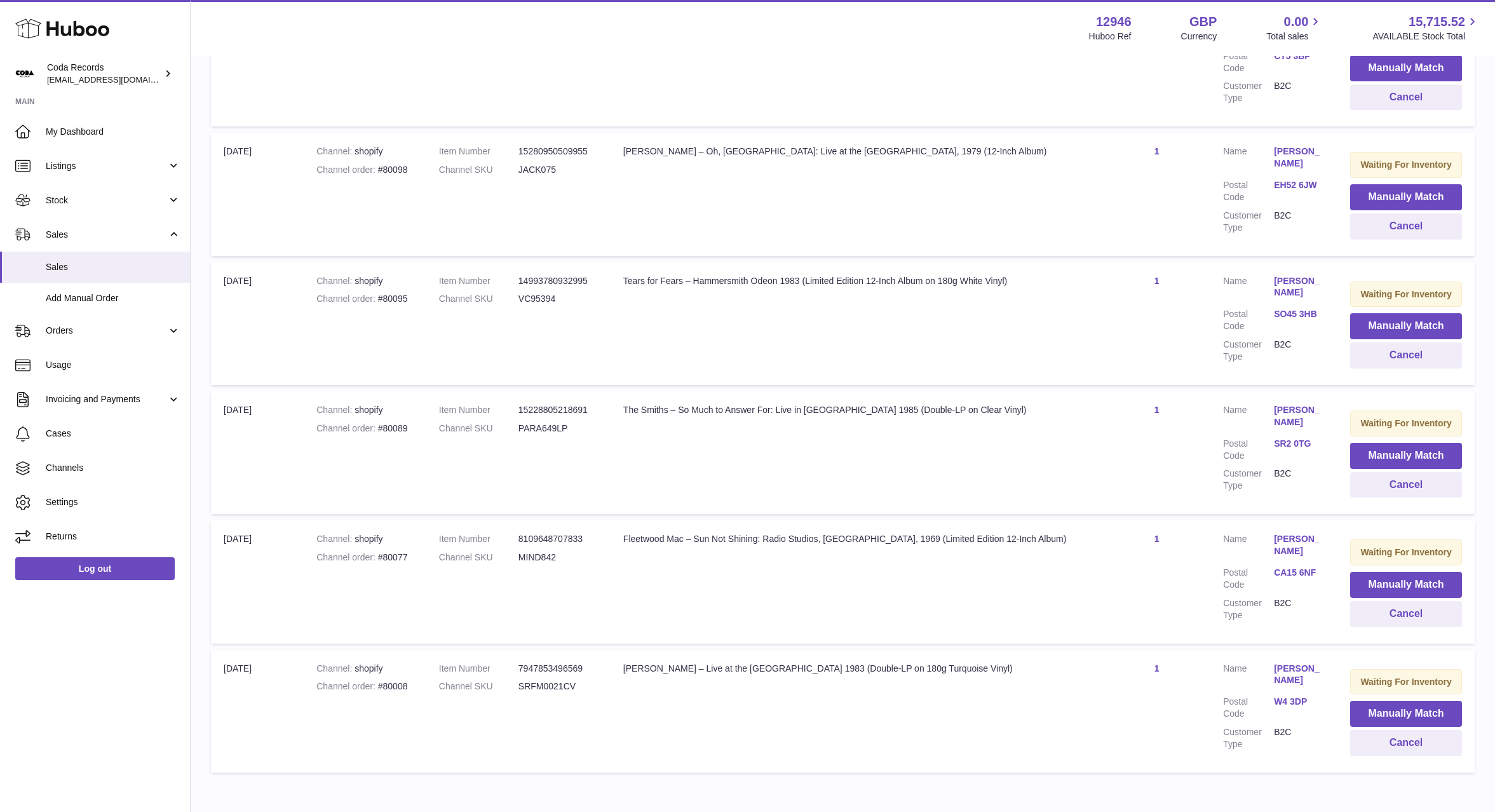
scroll to position [728, 0]
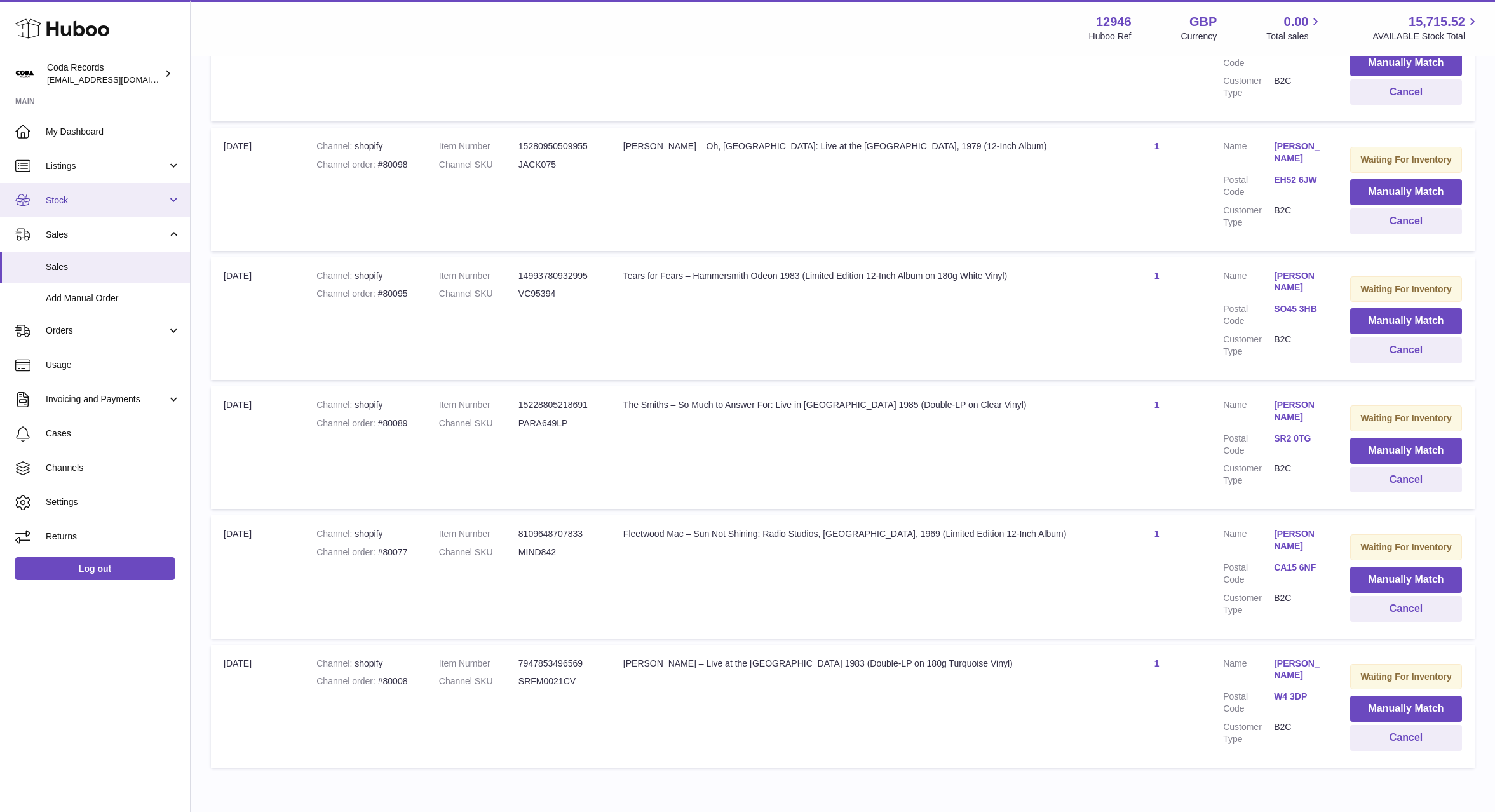
click at [99, 208] on link "Stock" at bounding box center [95, 200] width 190 height 34
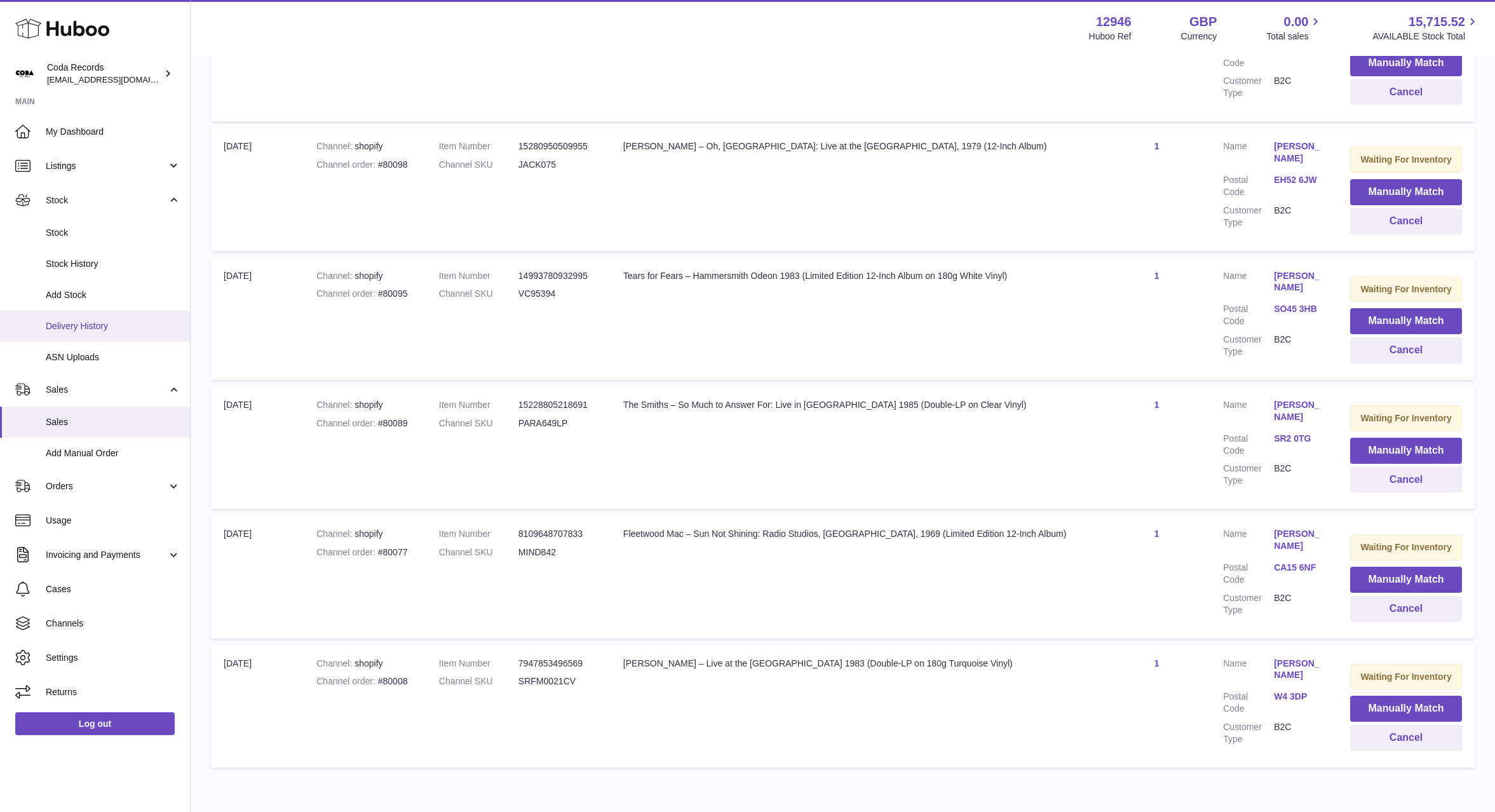
click at [104, 325] on span "Delivery History" at bounding box center [113, 326] width 135 height 12
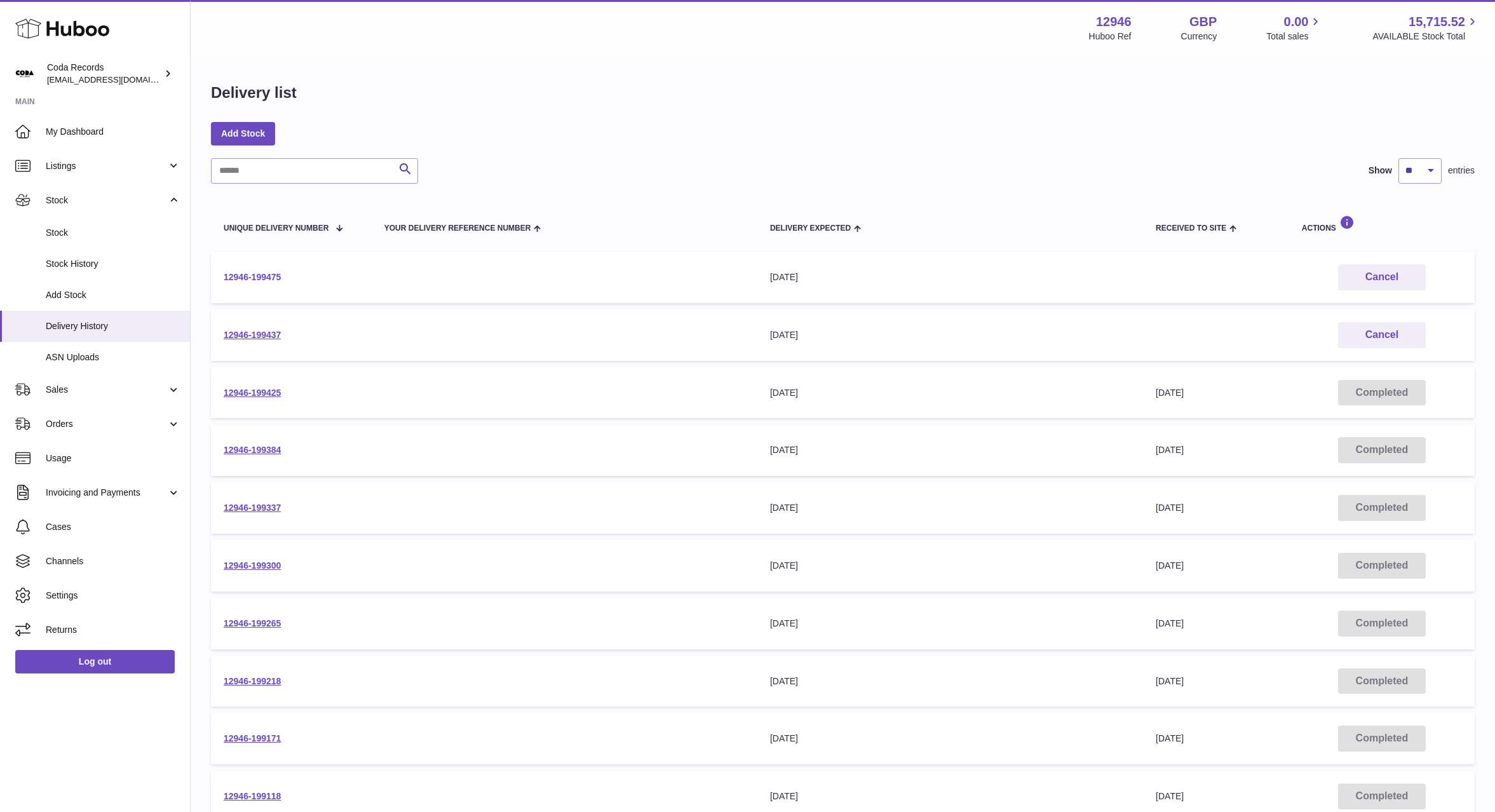
click at [254, 277] on link "12946-199475" at bounding box center [252, 277] width 57 height 11
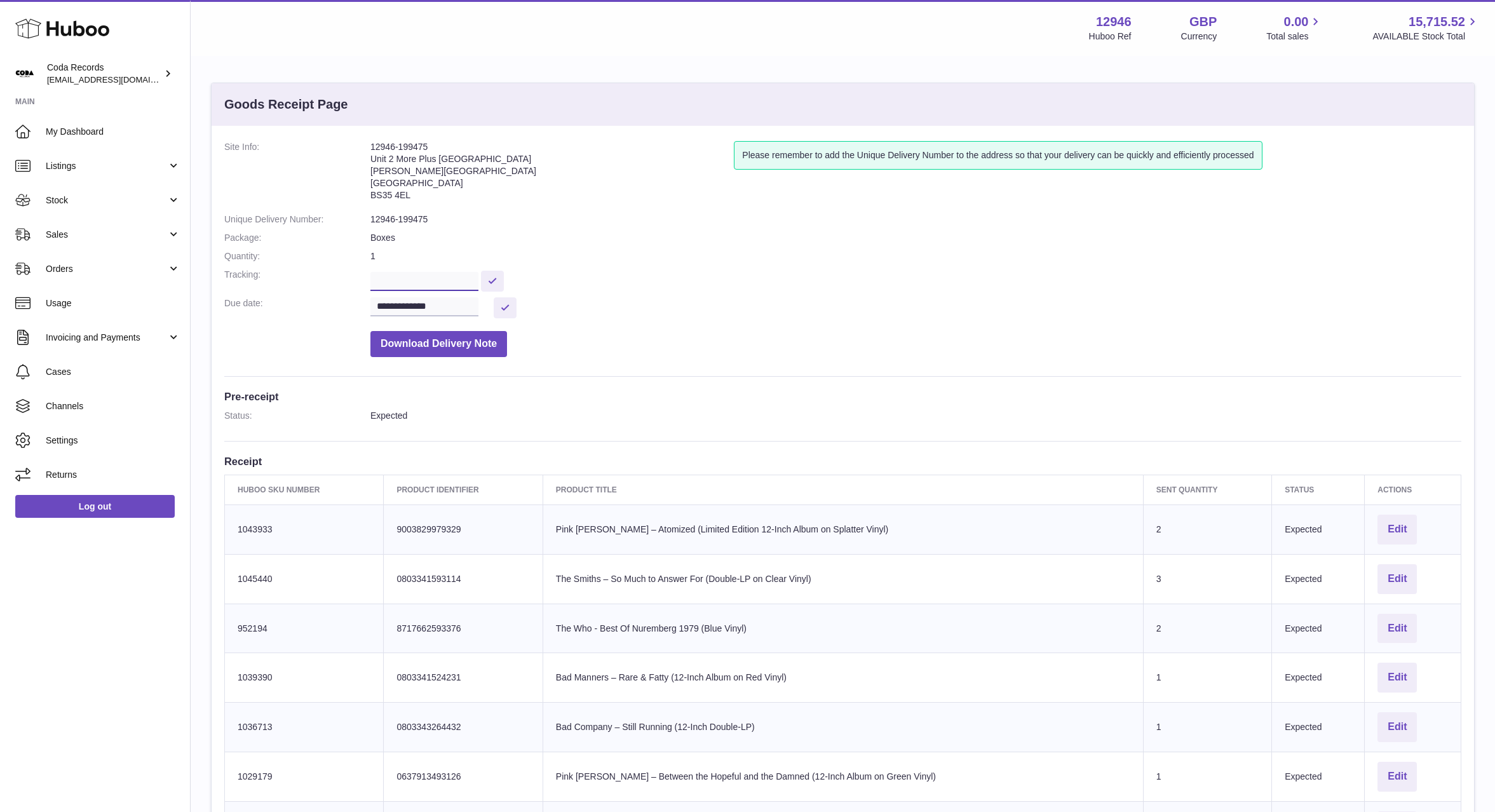
drag, startPoint x: 441, startPoint y: 273, endPoint x: 477, endPoint y: 278, distance: 36.3
click at [441, 273] on input "text" at bounding box center [424, 282] width 108 height 19
paste input "**********"
type input "**********"
click at [501, 282] on button at bounding box center [492, 282] width 23 height 21
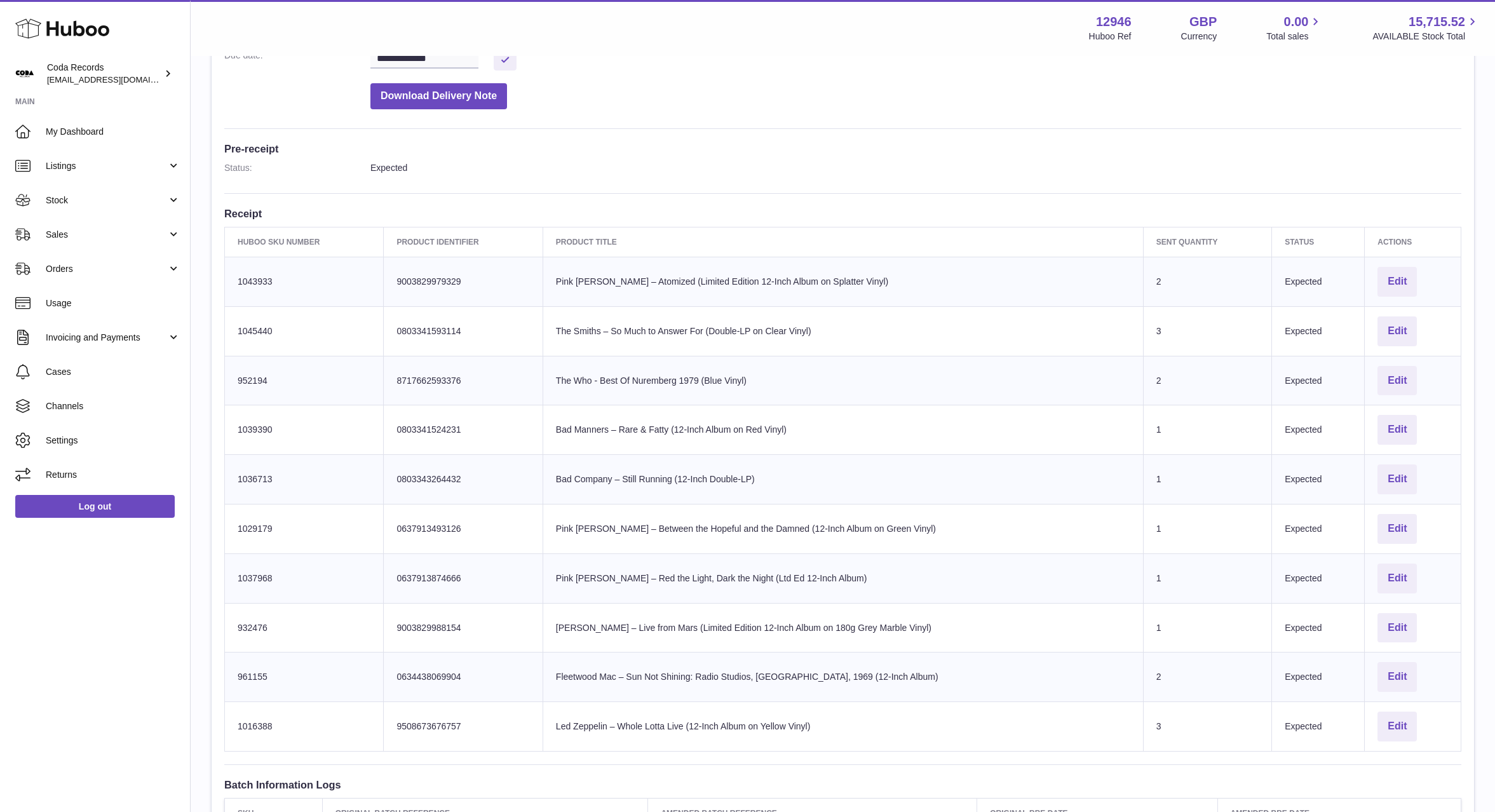
scroll to position [248, 0]
